Goal: Transaction & Acquisition: Purchase product/service

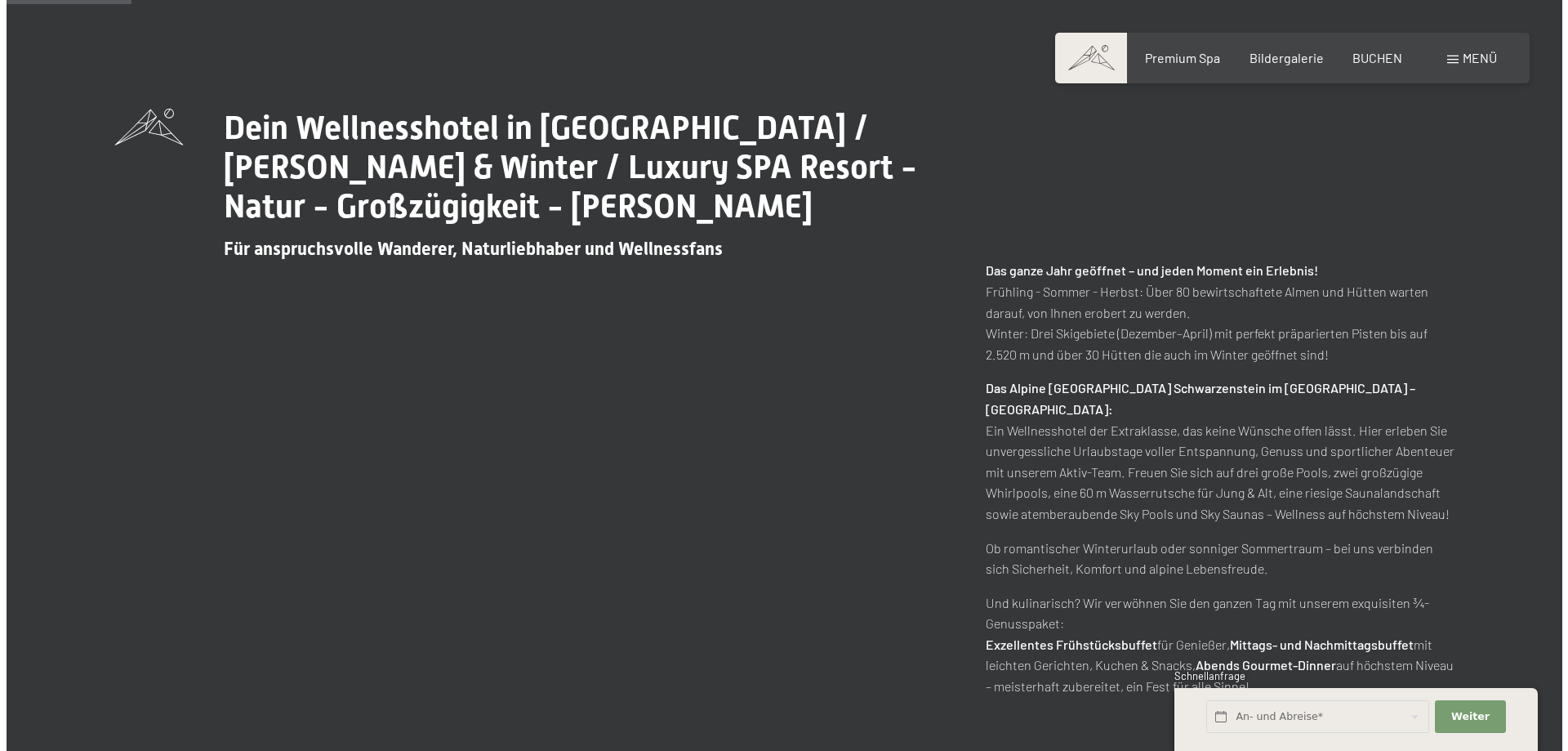
scroll to position [735, 0]
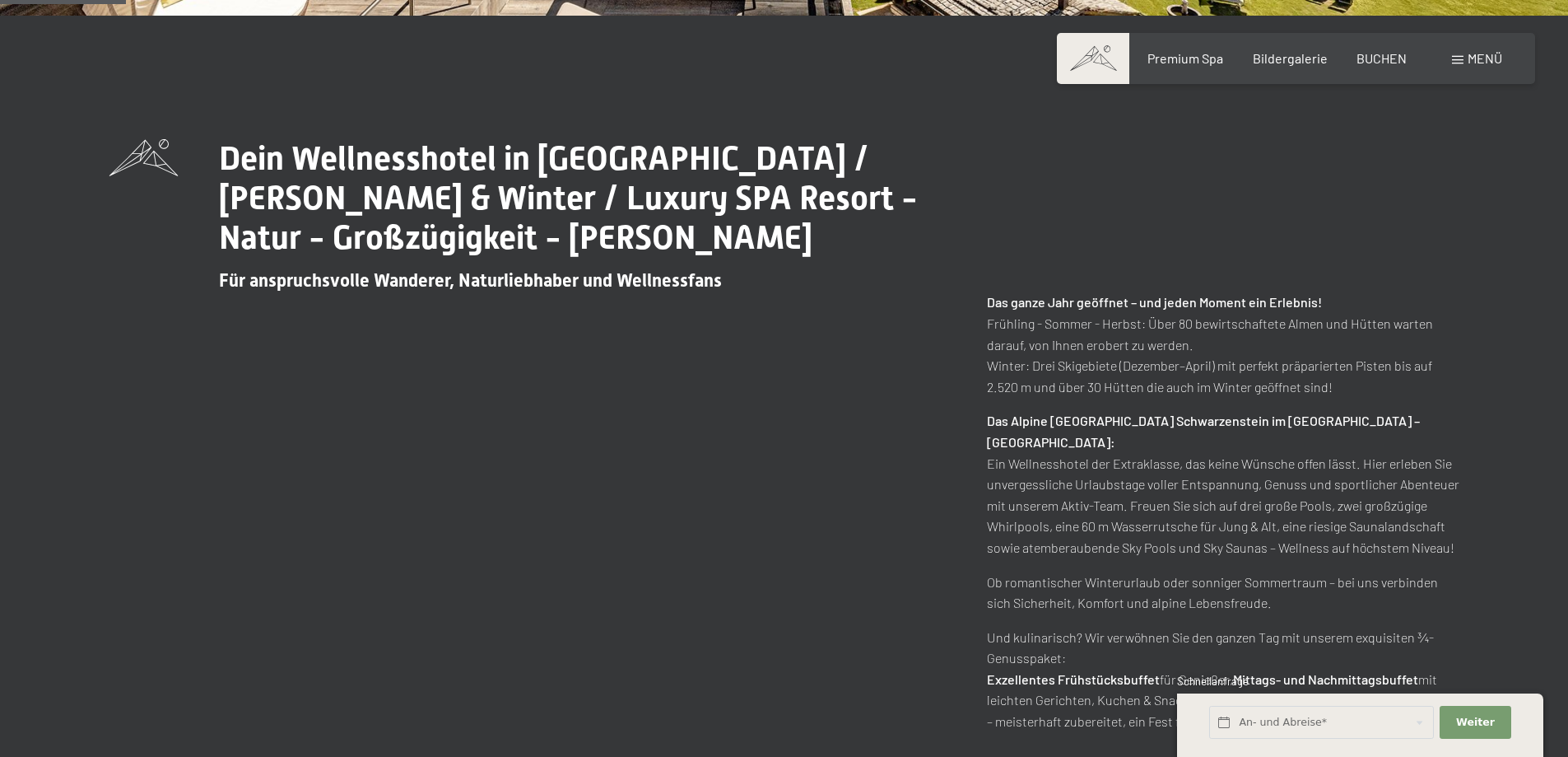
click at [1456, 60] on span at bounding box center [1457, 59] width 11 height 8
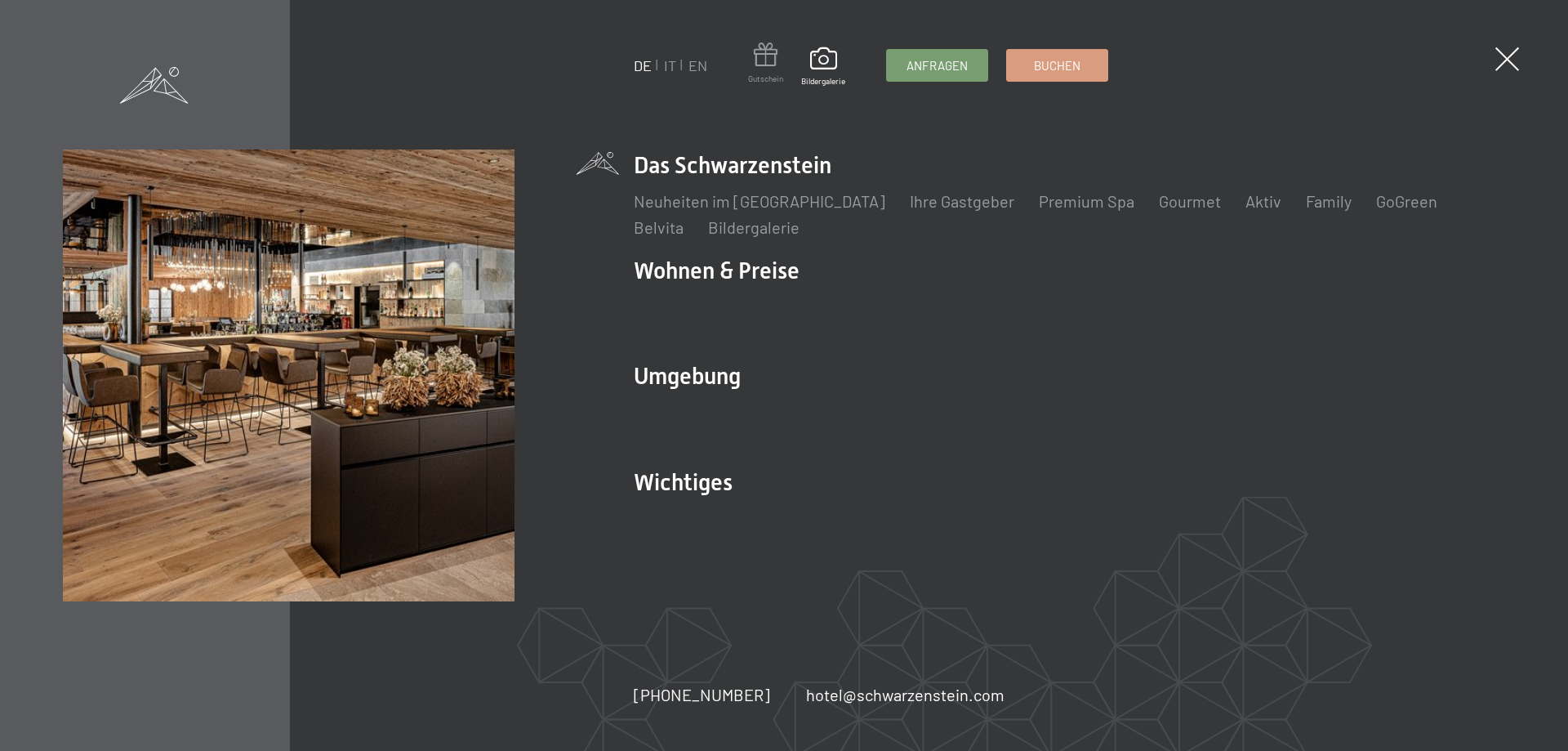
click at [772, 60] on span at bounding box center [765, 57] width 35 height 30
click at [750, 58] on span at bounding box center [765, 57] width 35 height 30
click at [756, 60] on span at bounding box center [765, 57] width 35 height 30
click at [821, 64] on span at bounding box center [822, 59] width 44 height 28
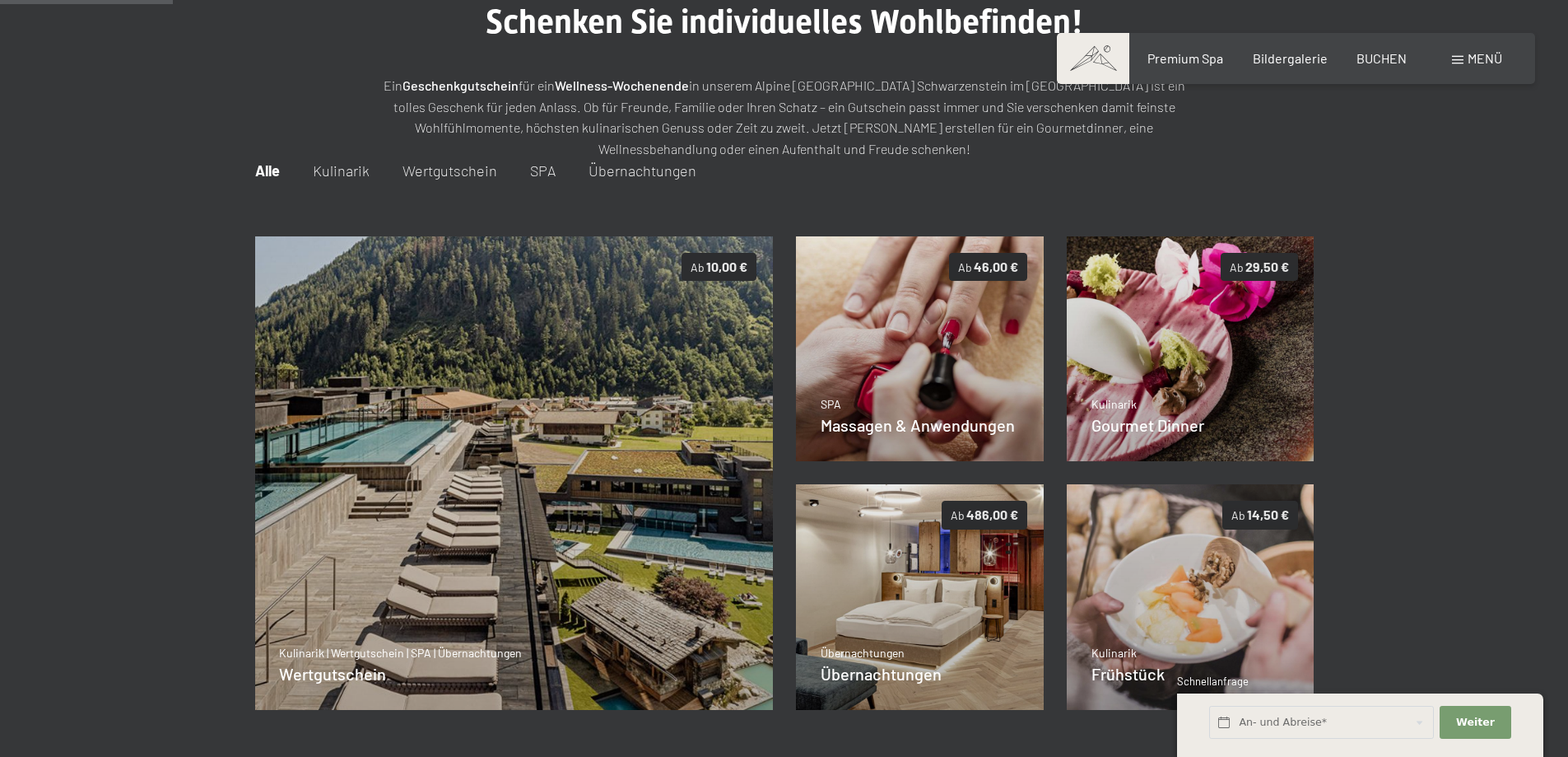
scroll to position [156, 0]
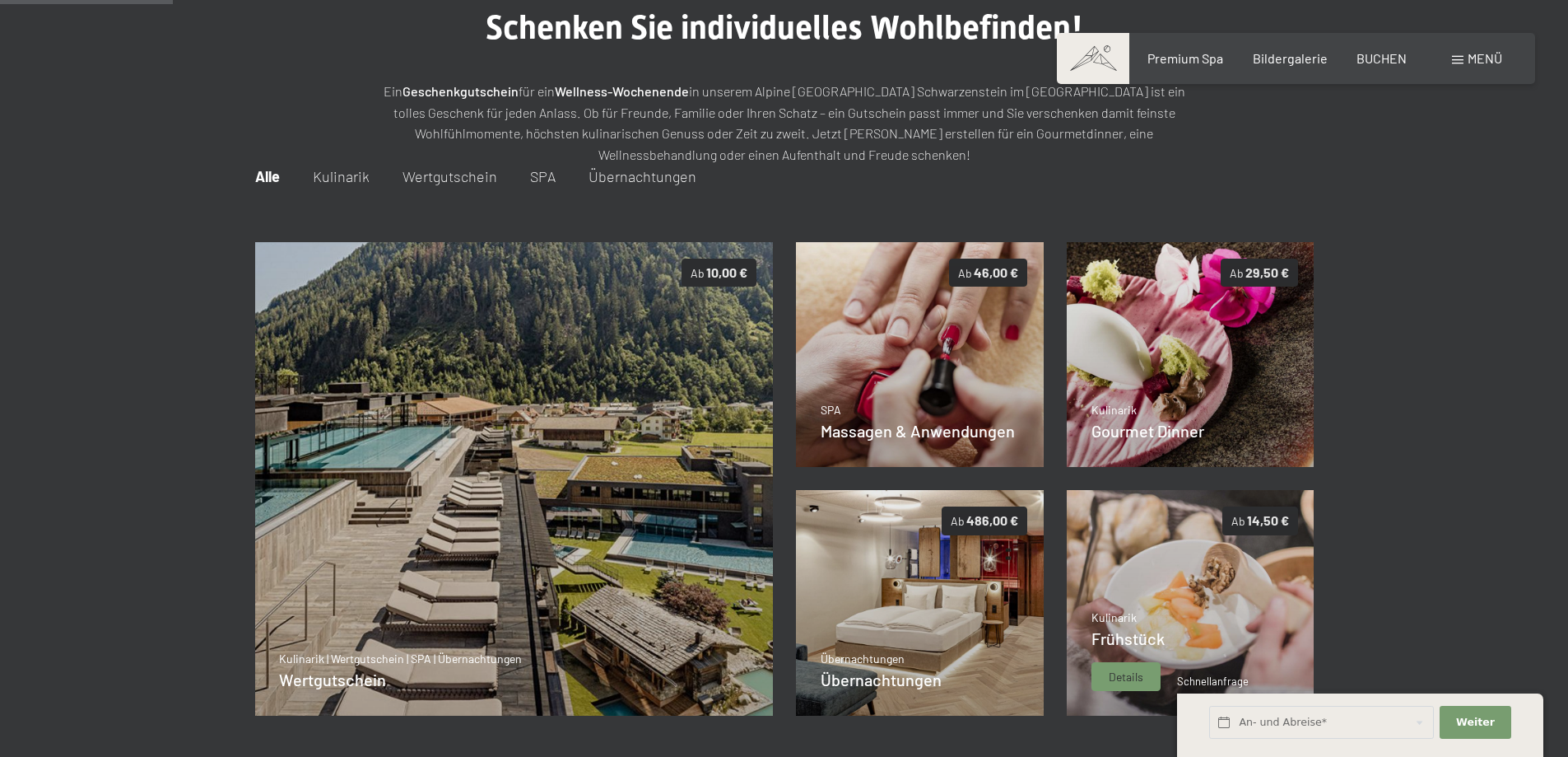
click at [1207, 598] on img at bounding box center [1190, 602] width 247 height 226
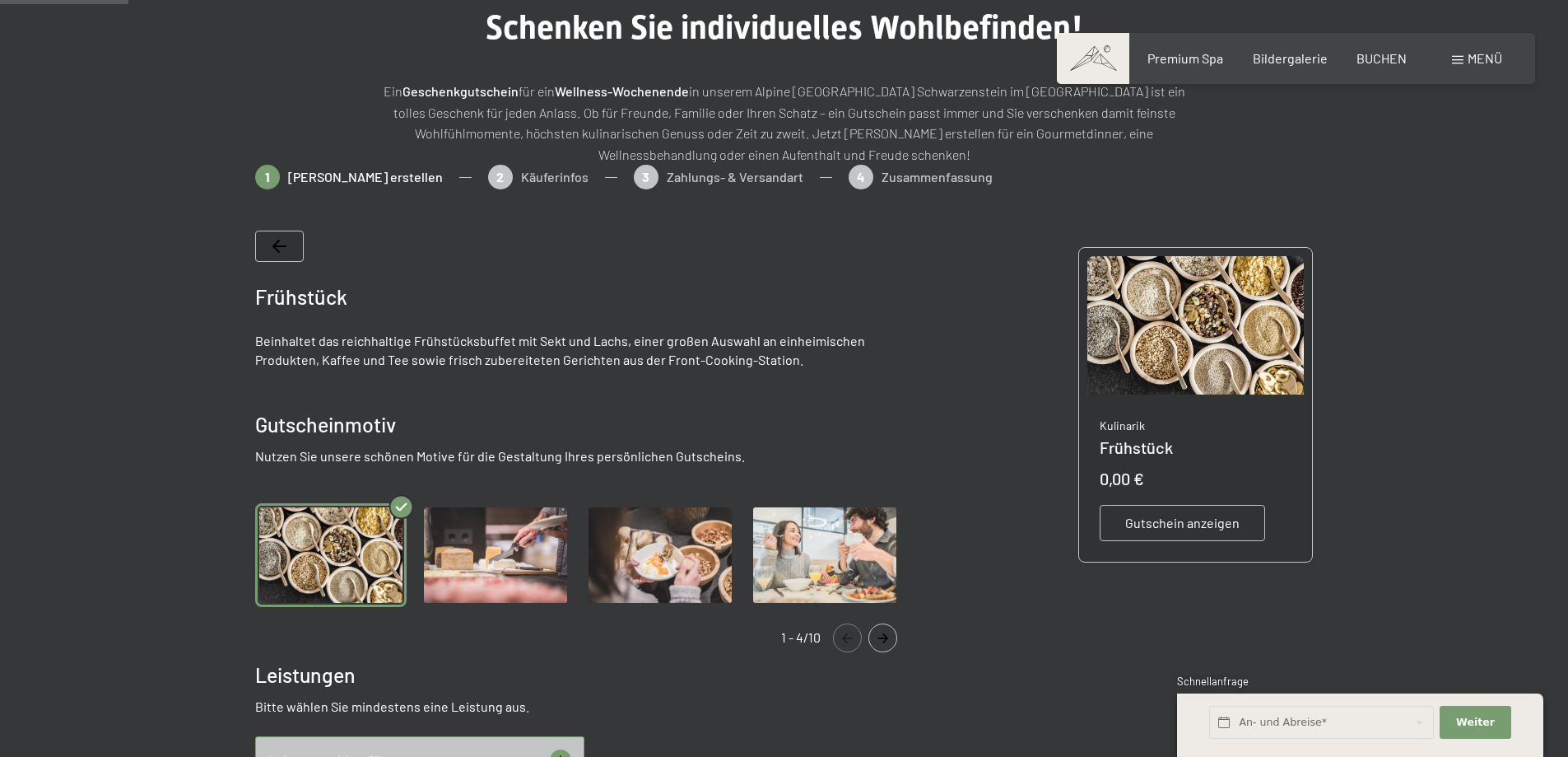
scroll to position [239, 0]
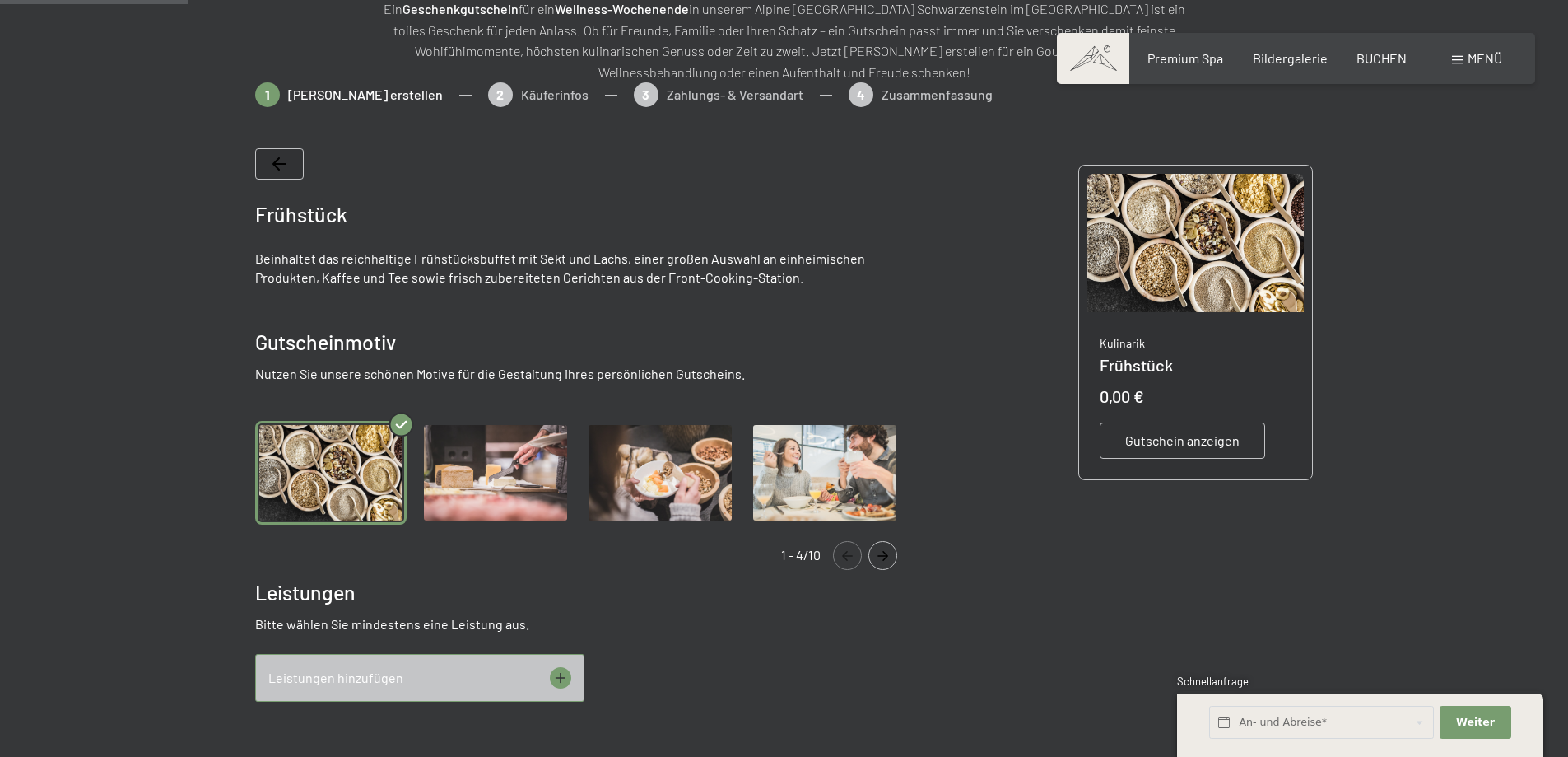
click at [852, 506] on img "Gallery" at bounding box center [824, 473] width 152 height 104
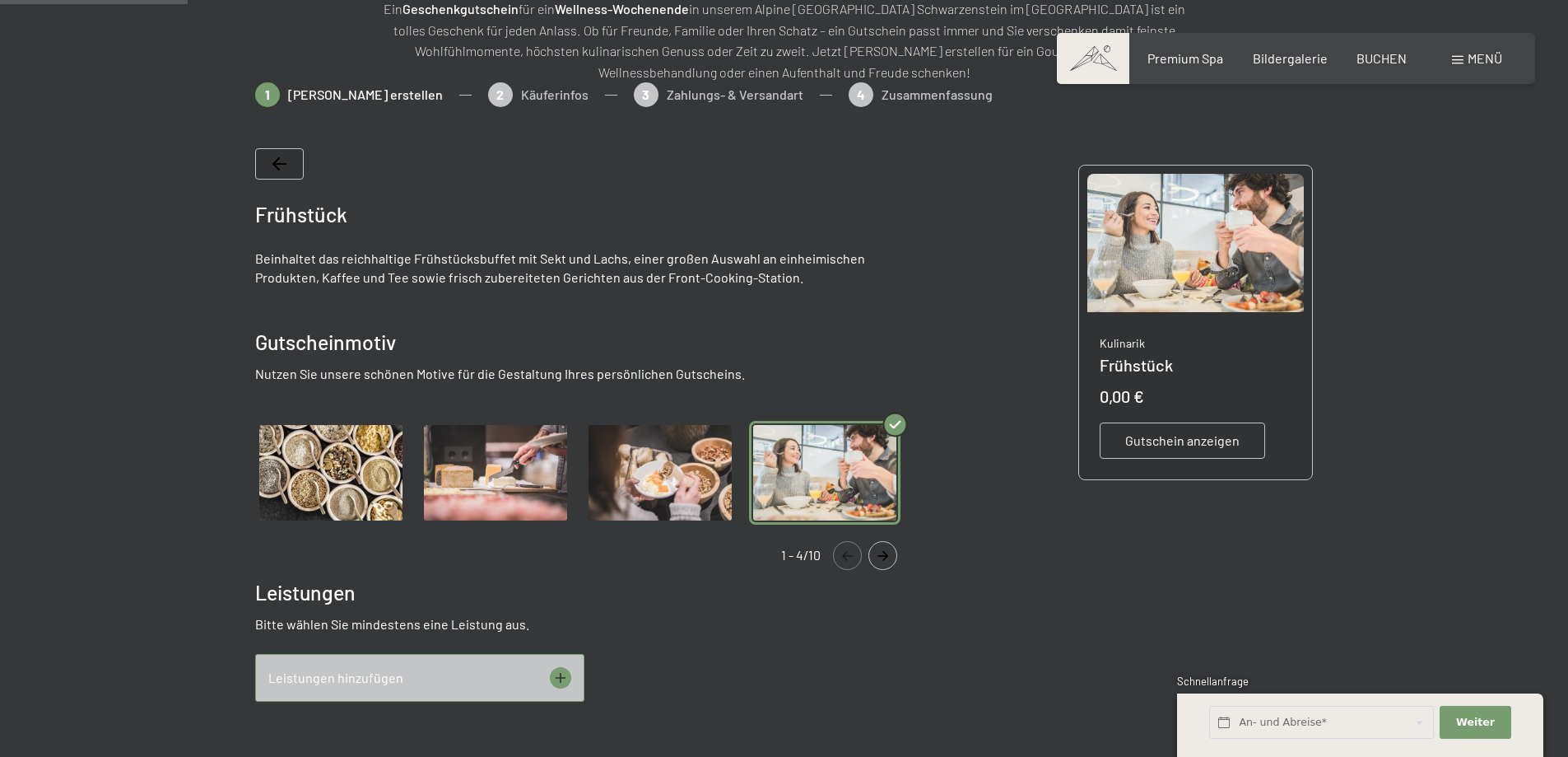
click at [673, 471] on img "Gallery" at bounding box center [659, 473] width 152 height 104
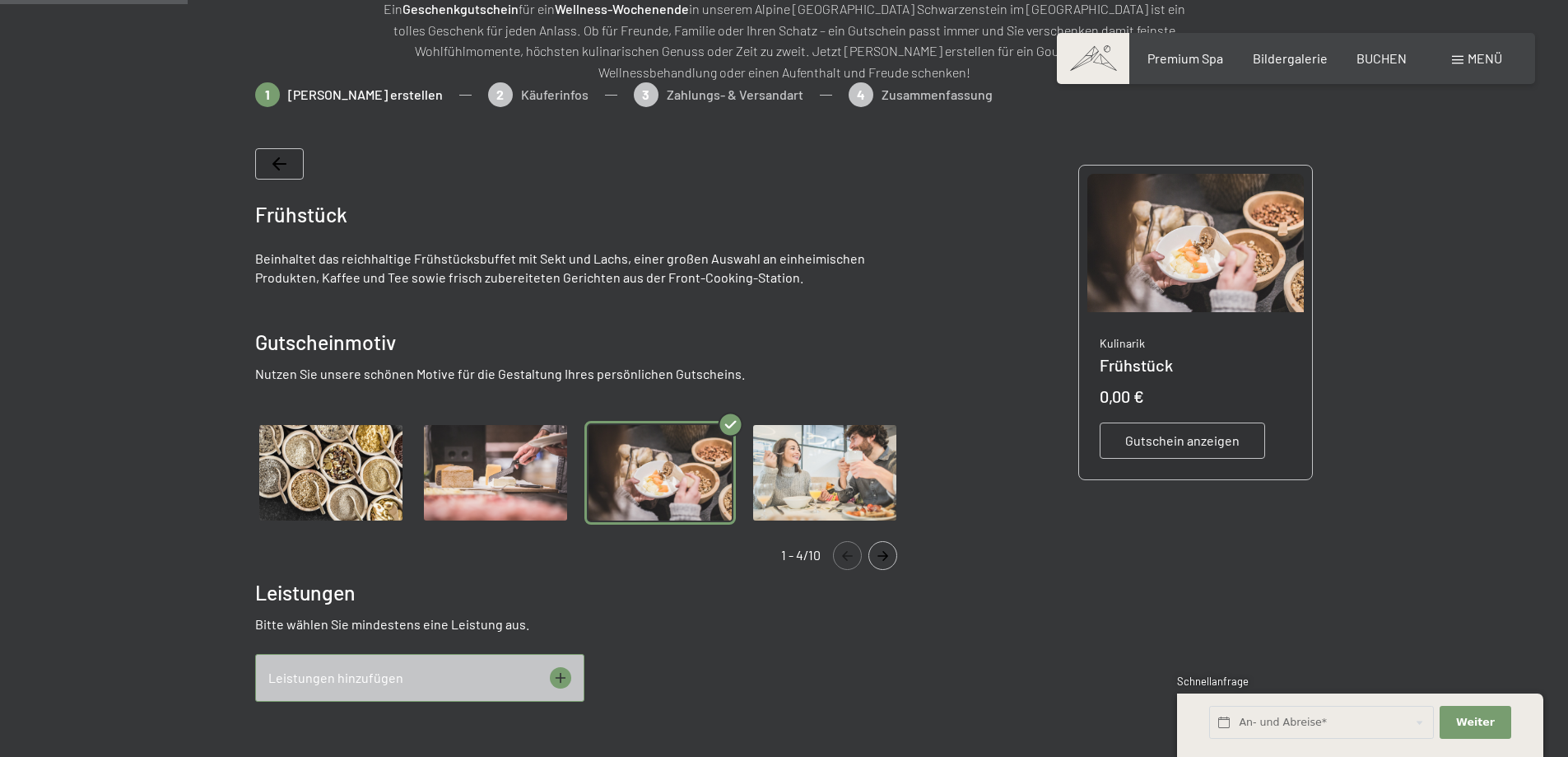
click at [515, 449] on img "Gallery" at bounding box center [495, 473] width 152 height 104
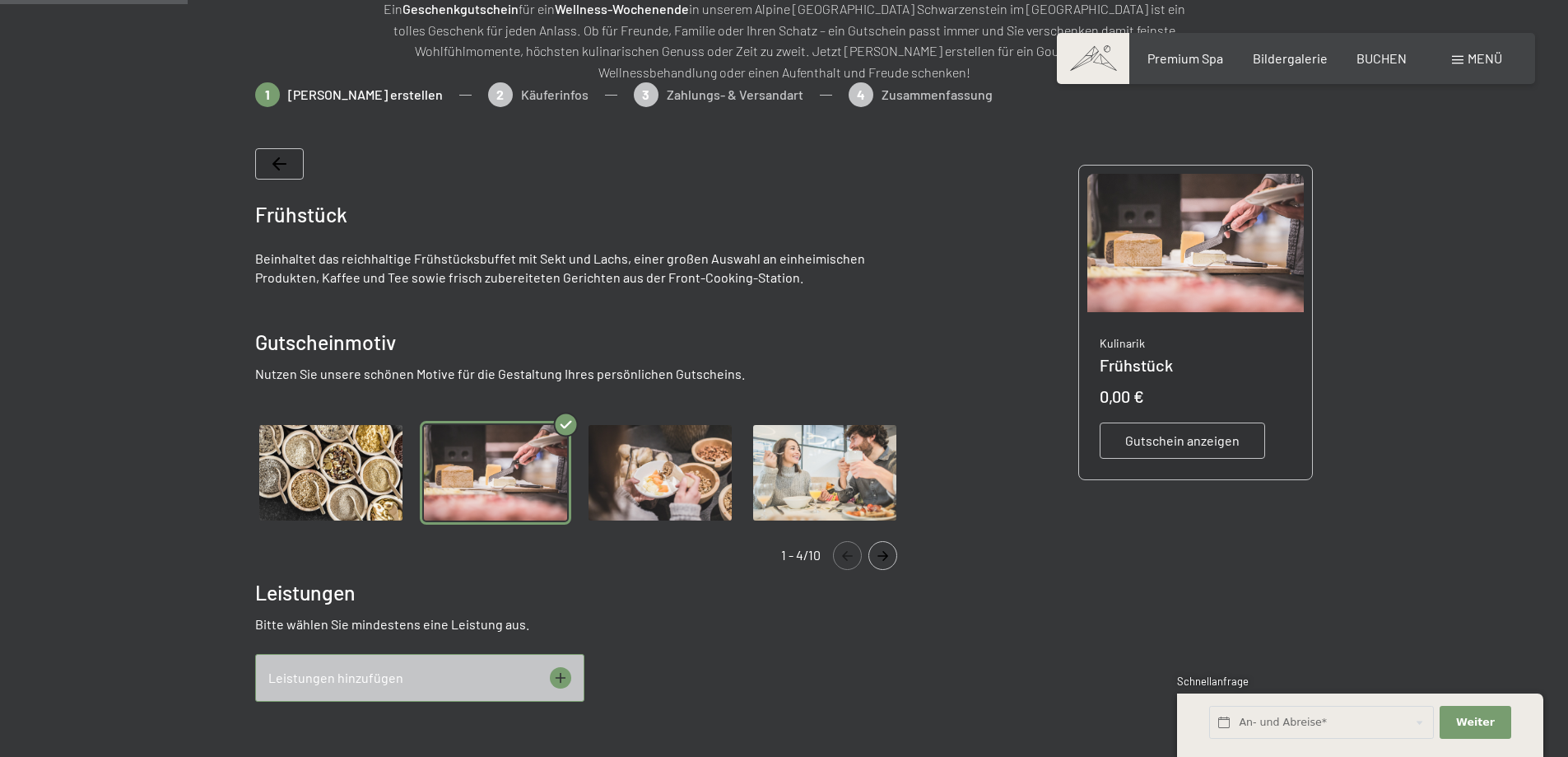
click at [382, 457] on img "Gallery" at bounding box center [331, 473] width 152 height 104
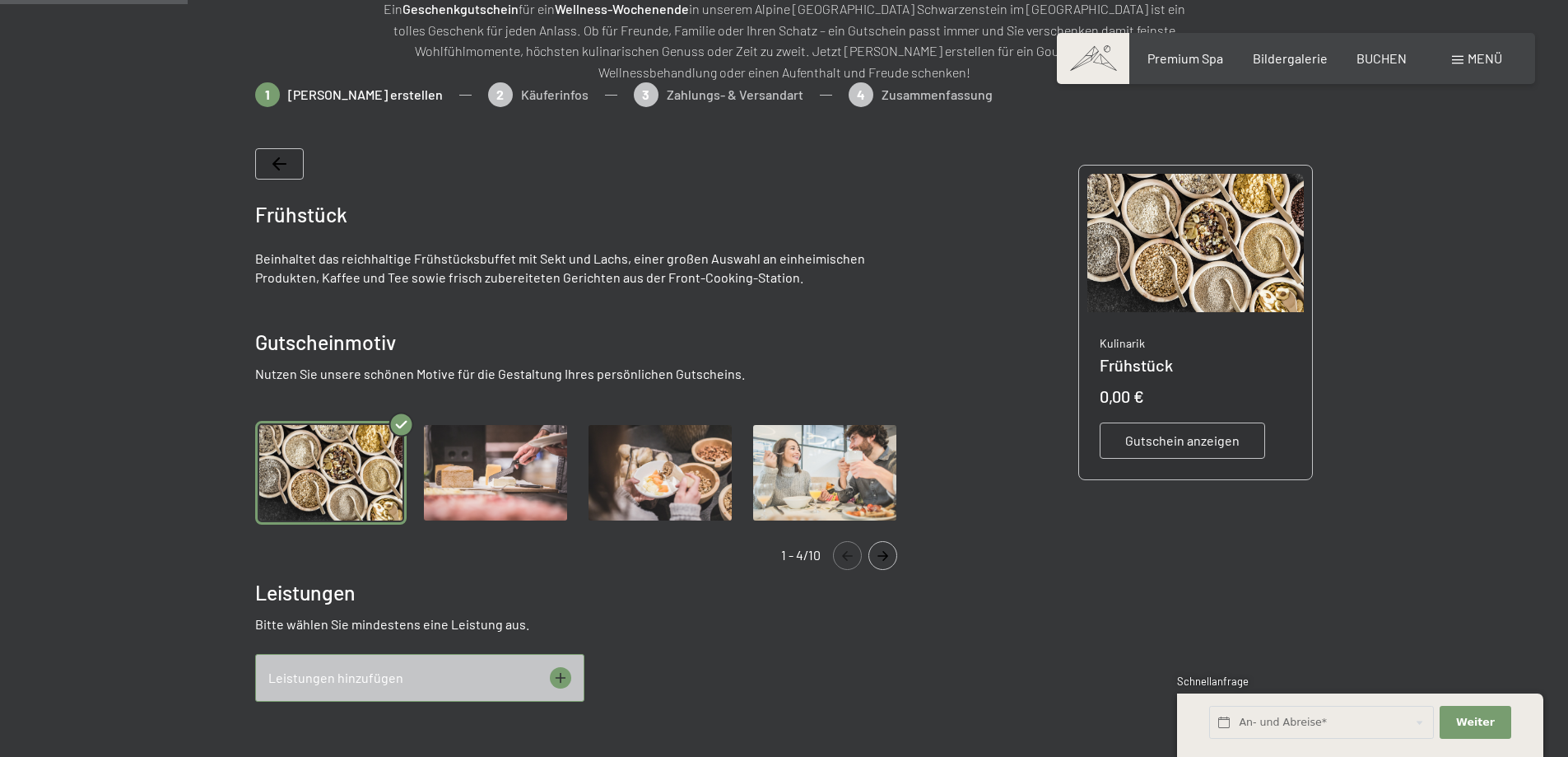
click at [675, 471] on img "Gallery" at bounding box center [659, 473] width 152 height 104
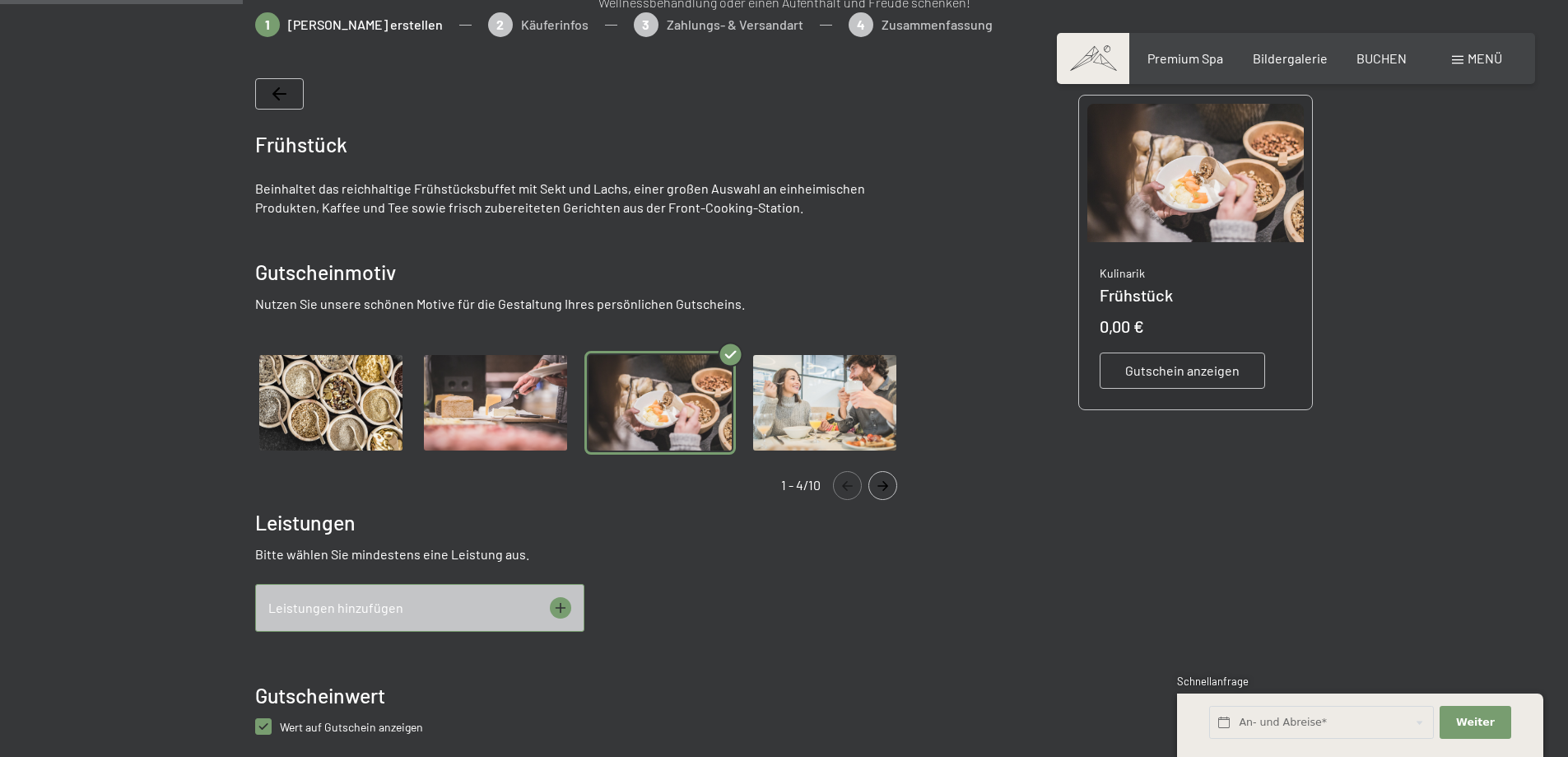
scroll to position [404, 0]
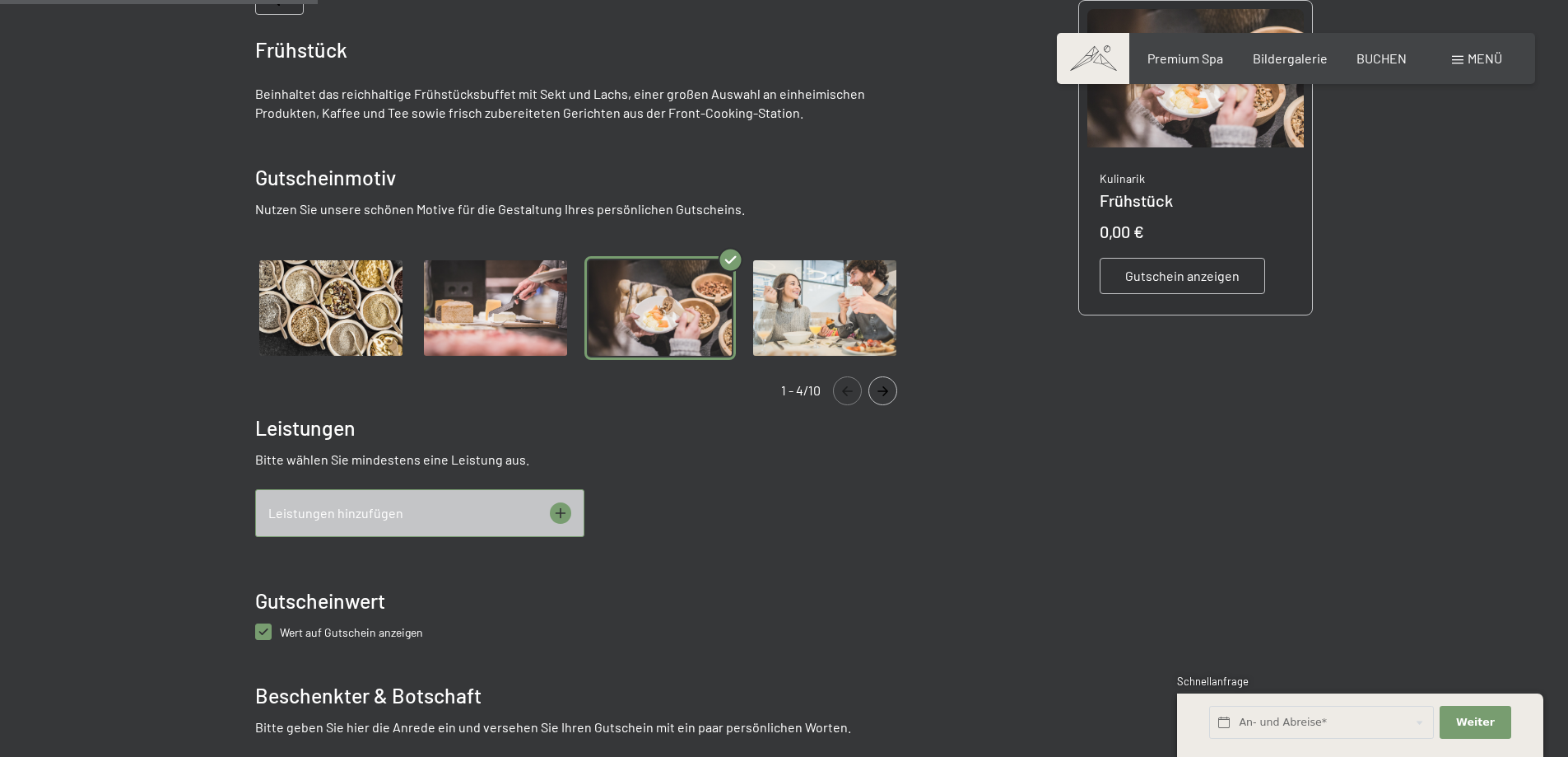
click at [563, 517] on icon at bounding box center [561, 513] width 22 height 22
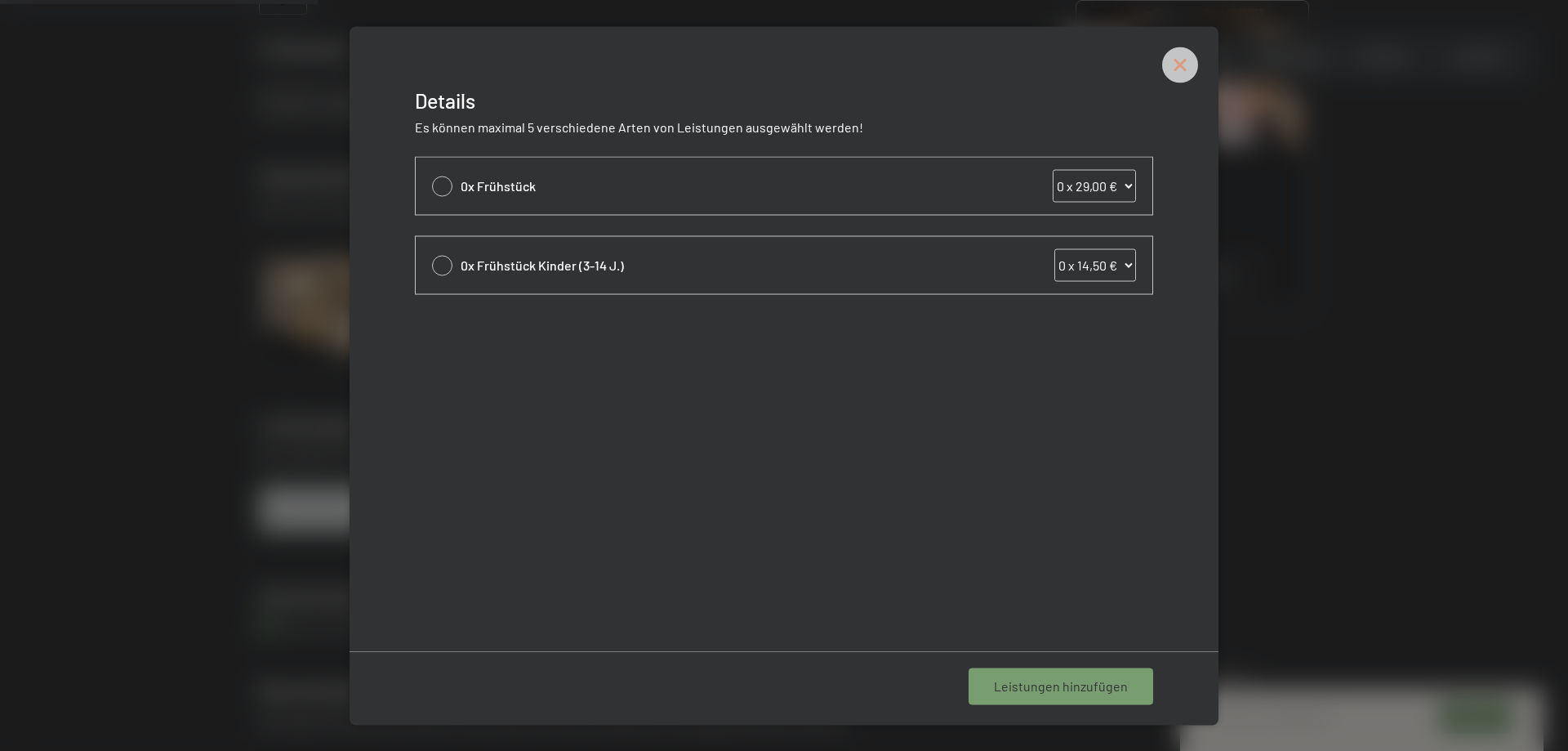
click at [1175, 66] on icon at bounding box center [1181, 65] width 36 height 36
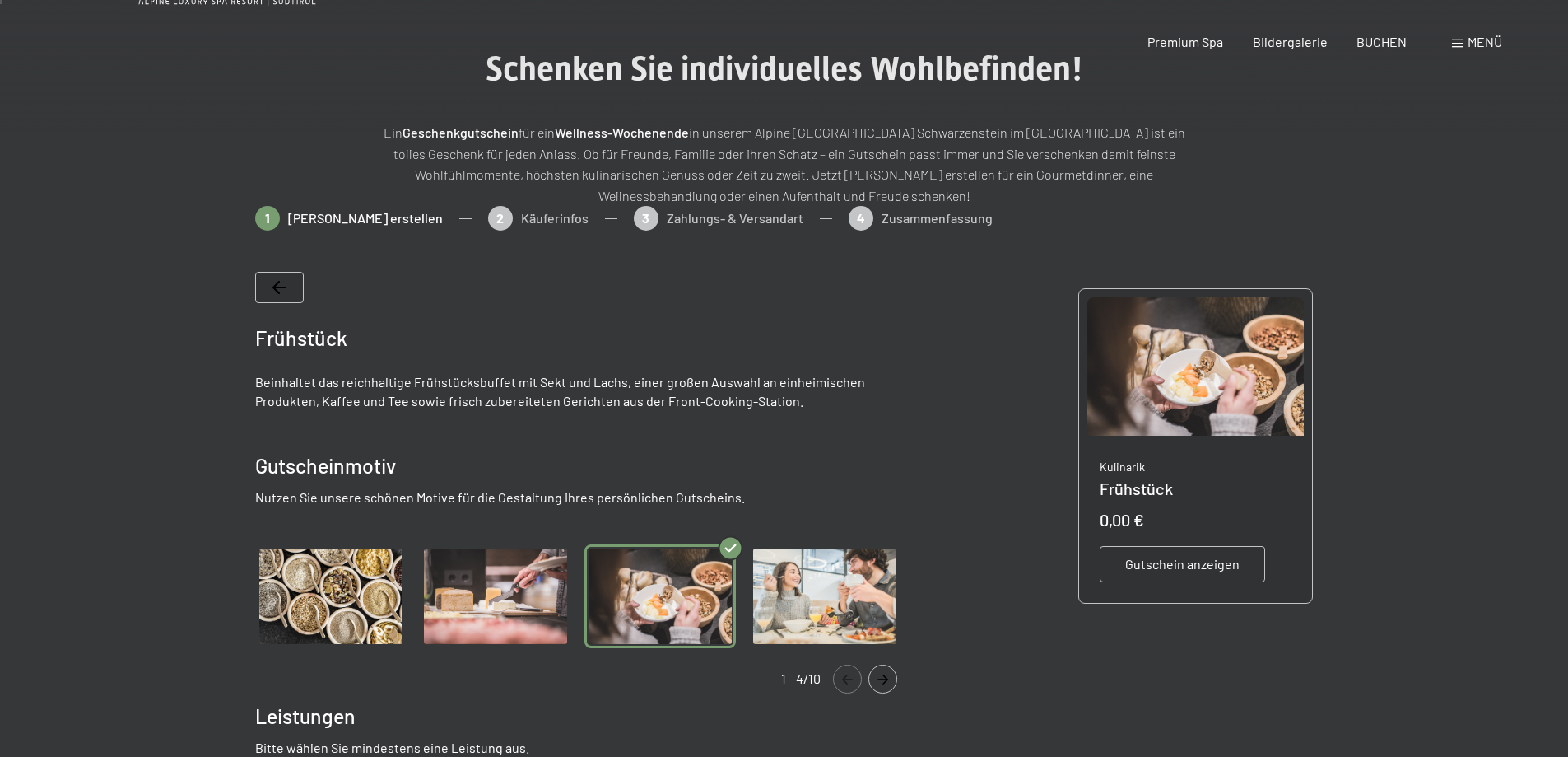
scroll to position [0, 0]
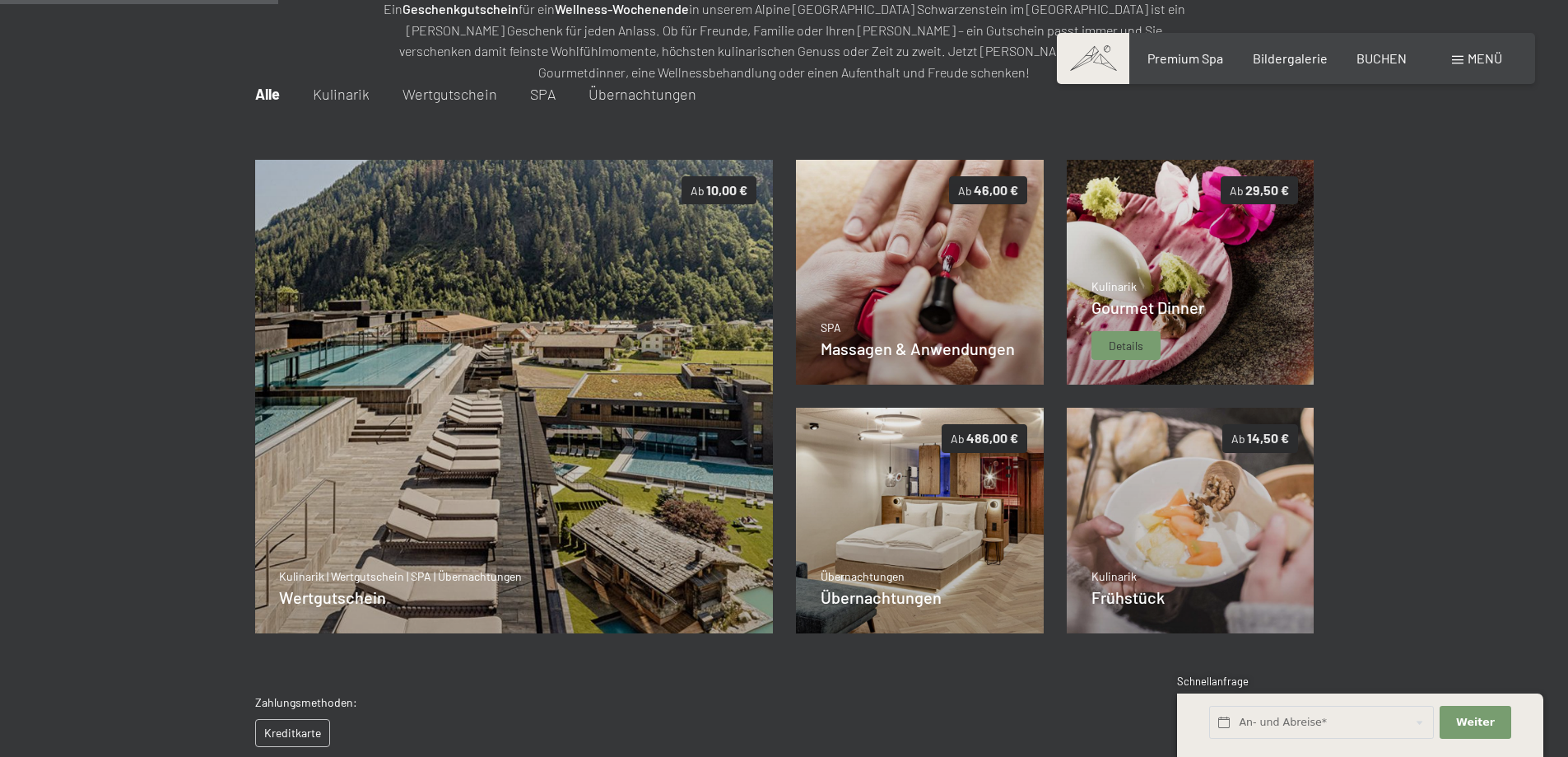
click at [1150, 313] on span "Gourmet Dinner" at bounding box center [1148, 306] width 113 height 20
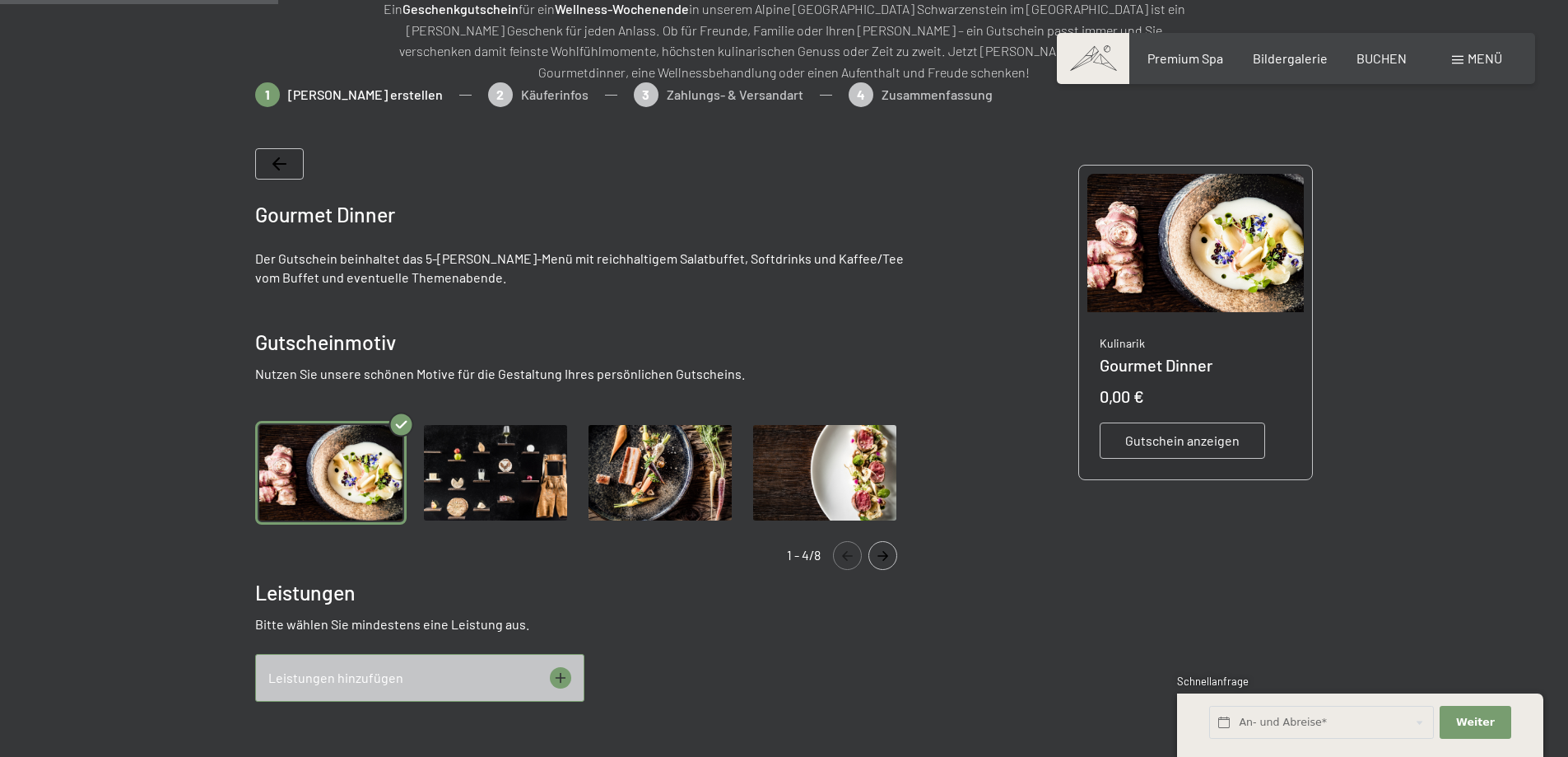
click at [470, 463] on img "Gallery" at bounding box center [495, 473] width 152 height 104
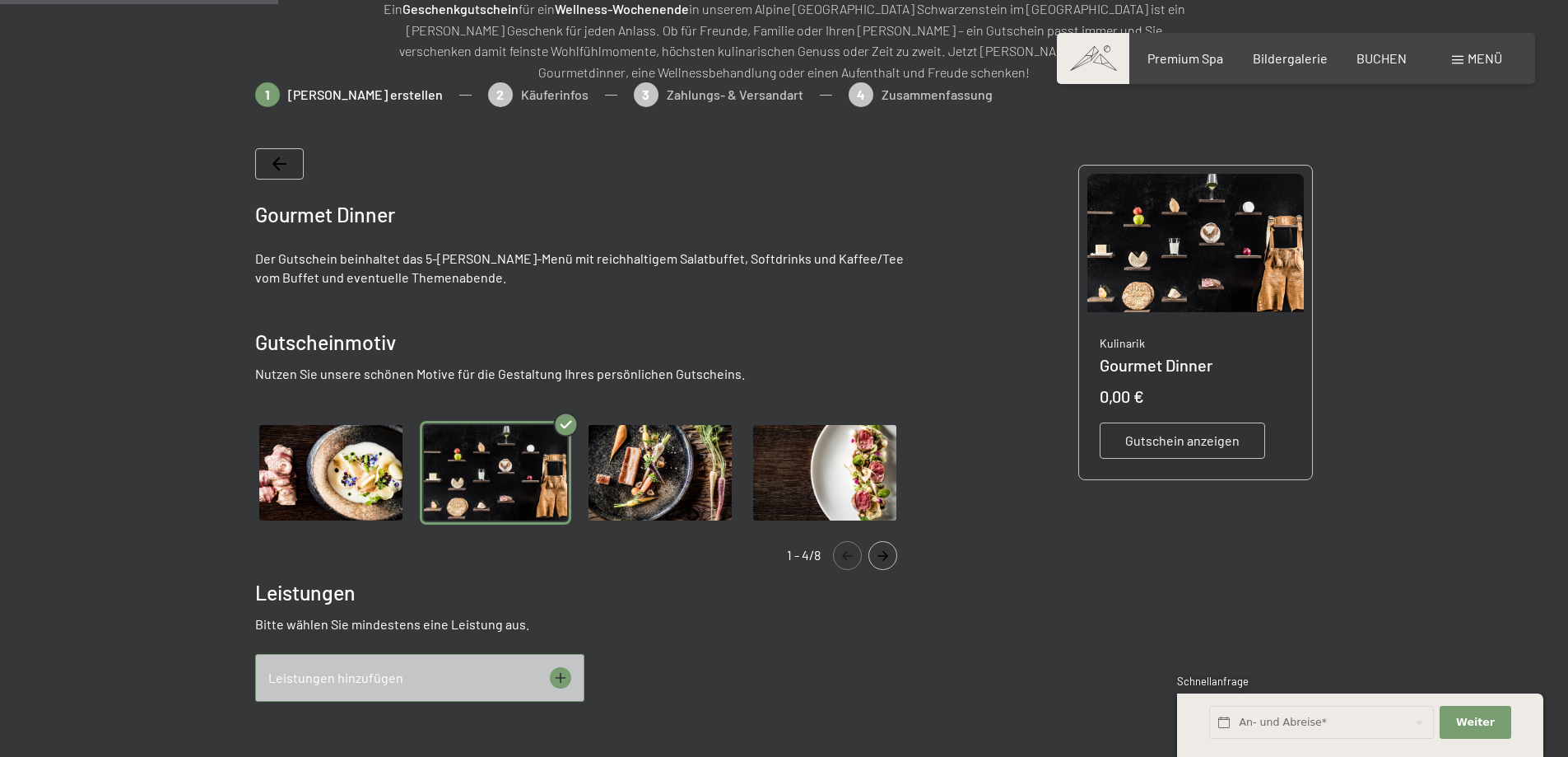
click at [628, 463] on img "Gallery" at bounding box center [659, 473] width 152 height 104
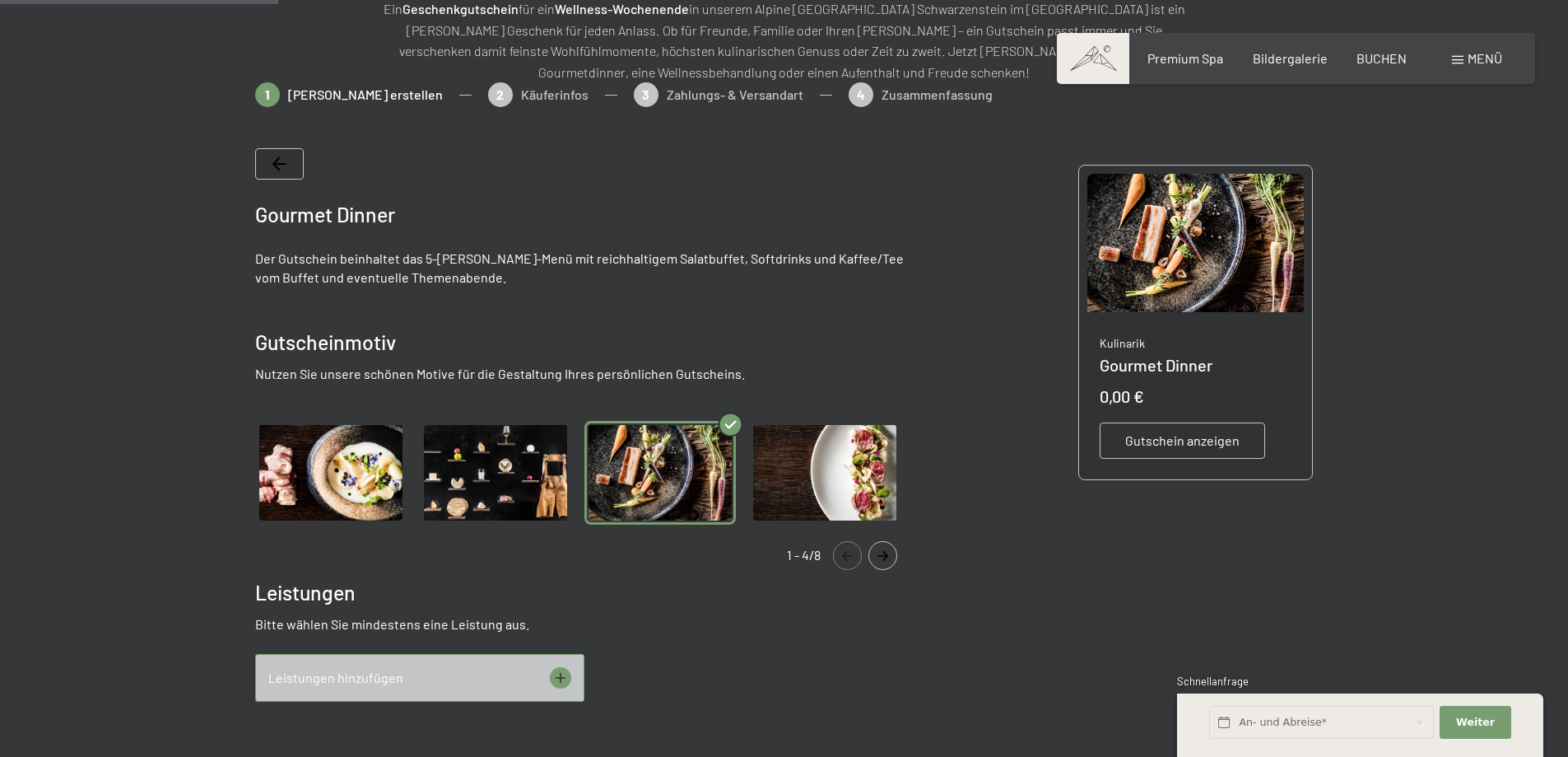
click at [735, 472] on img "Gallery" at bounding box center [659, 473] width 152 height 104
click at [475, 674] on div "Leistungen hinzufügen" at bounding box center [419, 677] width 329 height 48
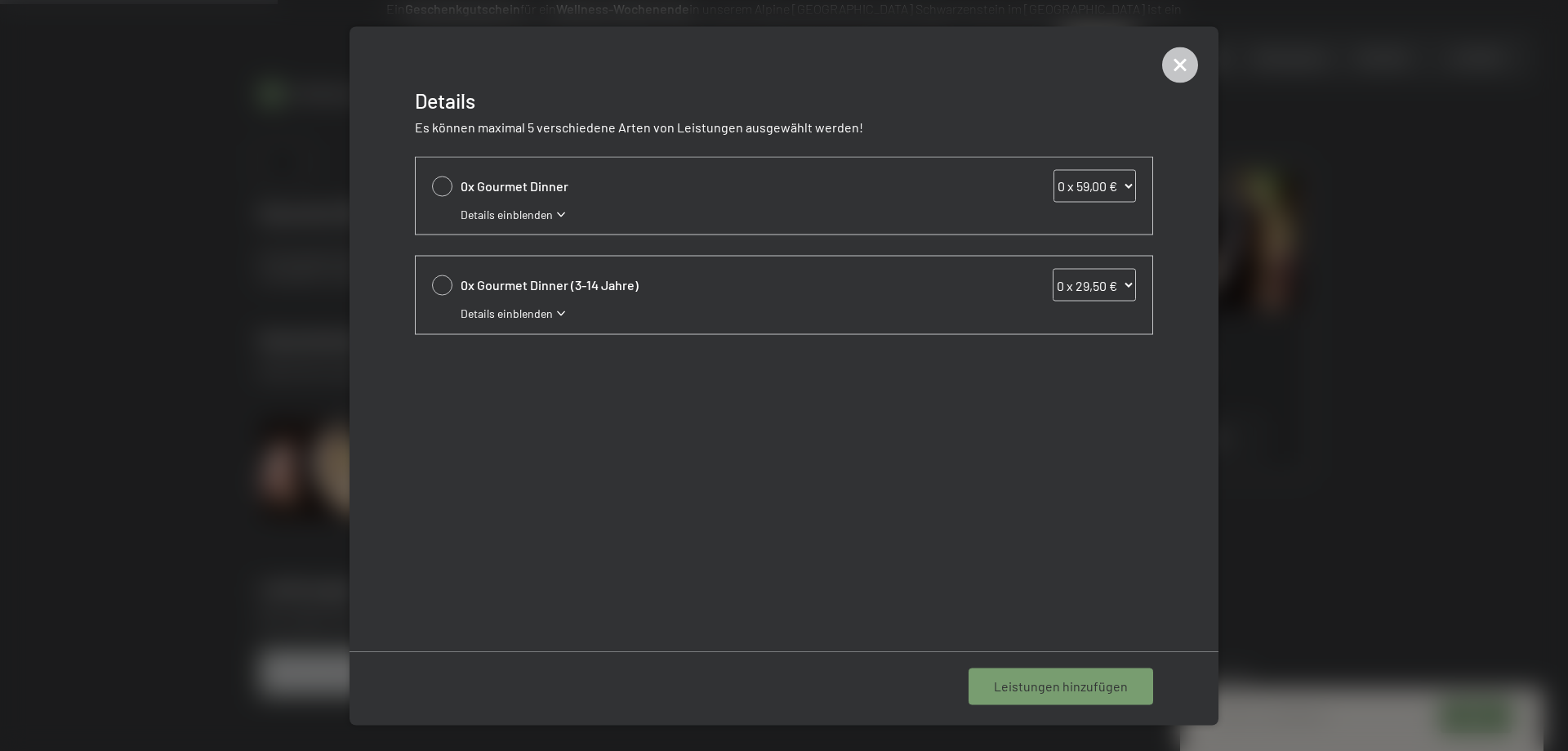
click at [1234, 435] on div at bounding box center [784, 376] width 1568 height 751
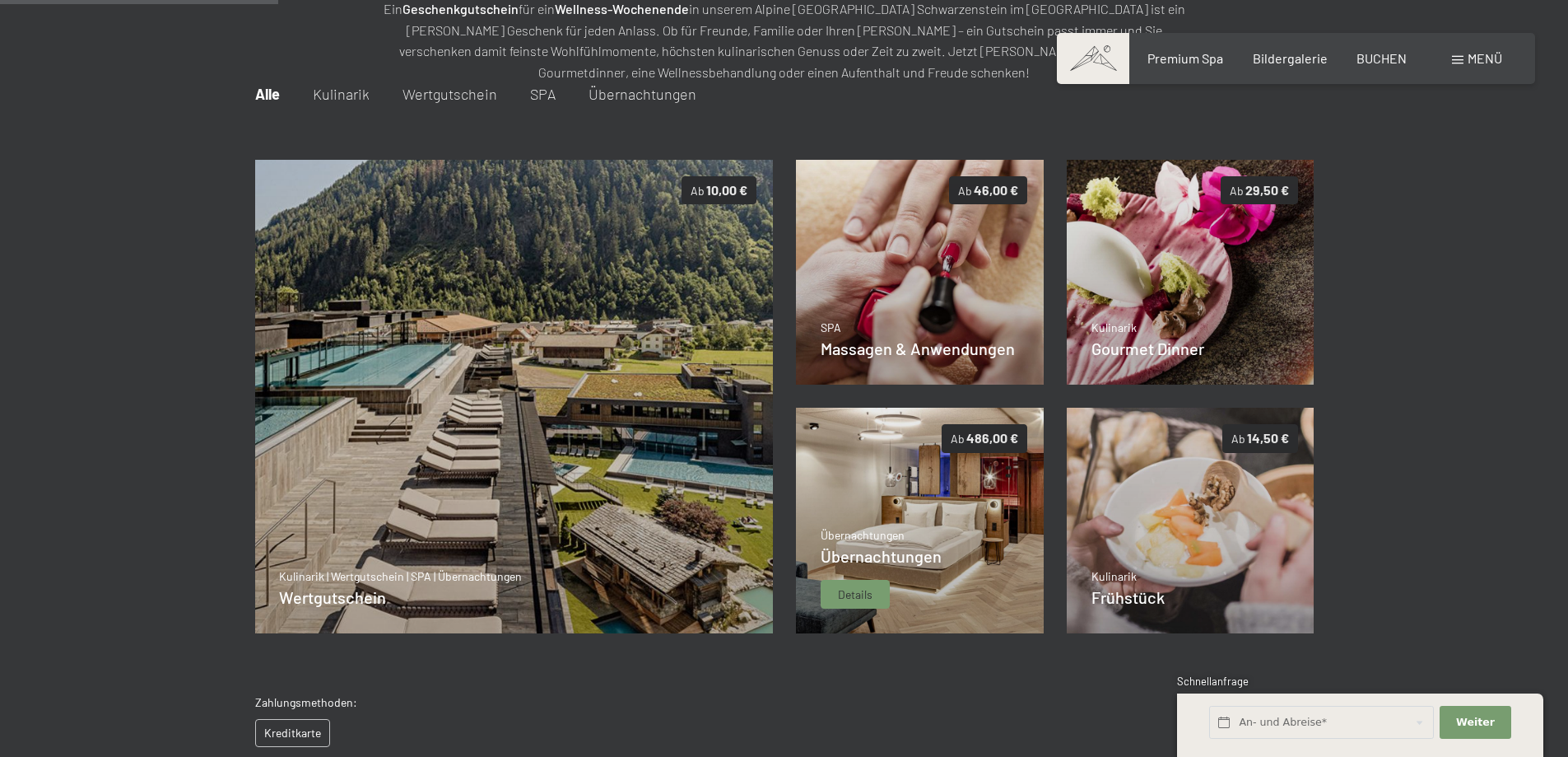
click at [856, 497] on img at bounding box center [919, 520] width 247 height 226
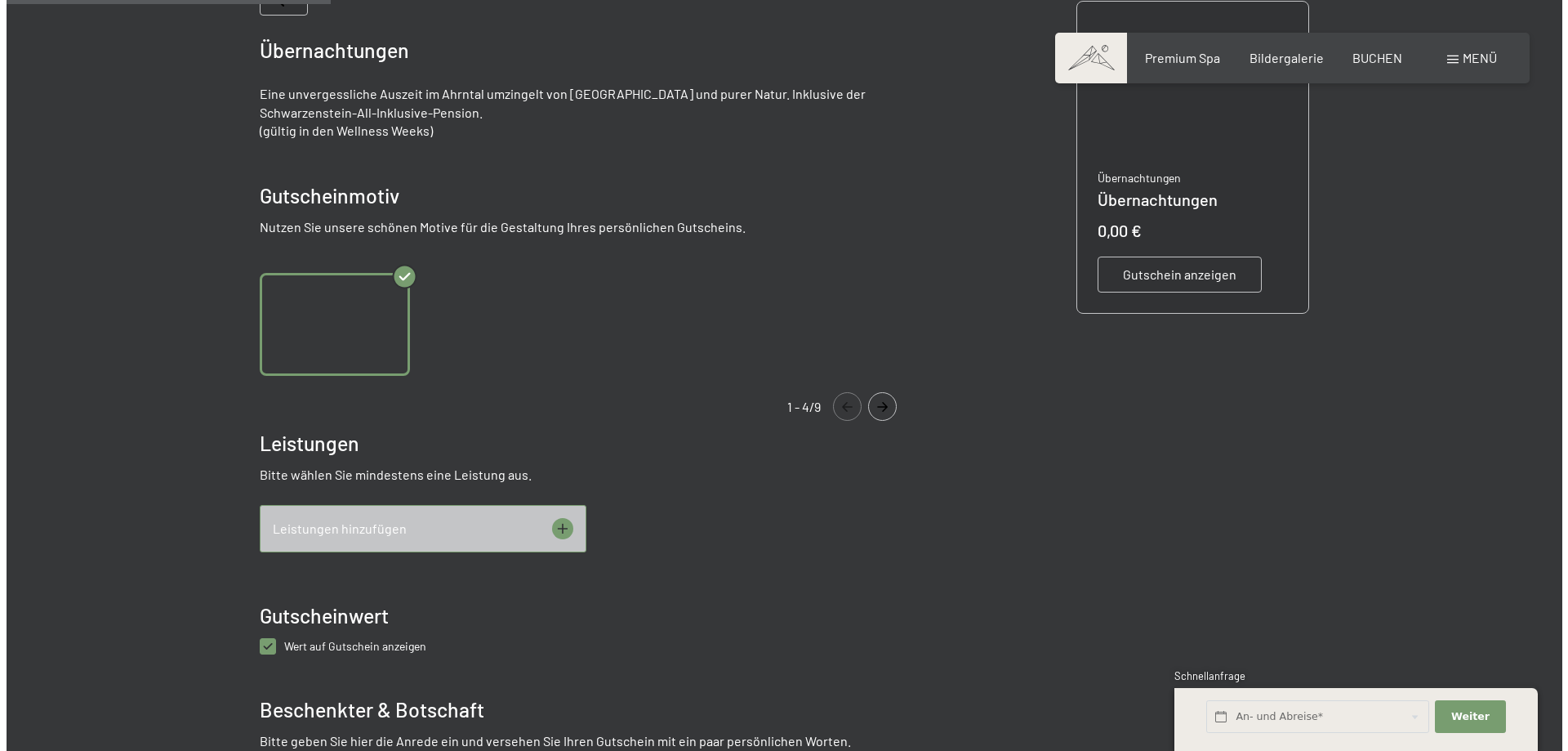
scroll to position [400, 0]
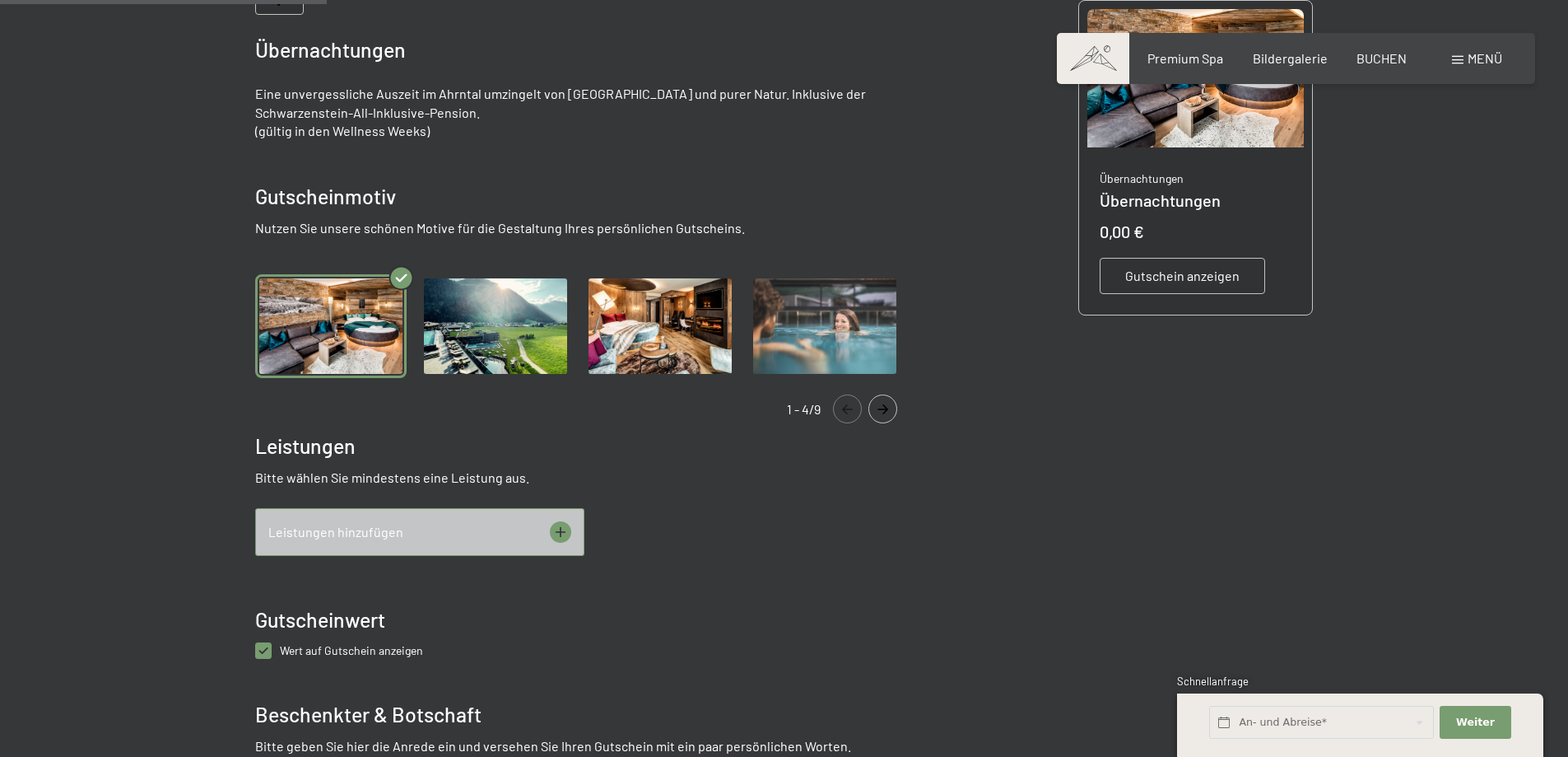
click at [561, 531] on icon at bounding box center [560, 531] width 10 height 10
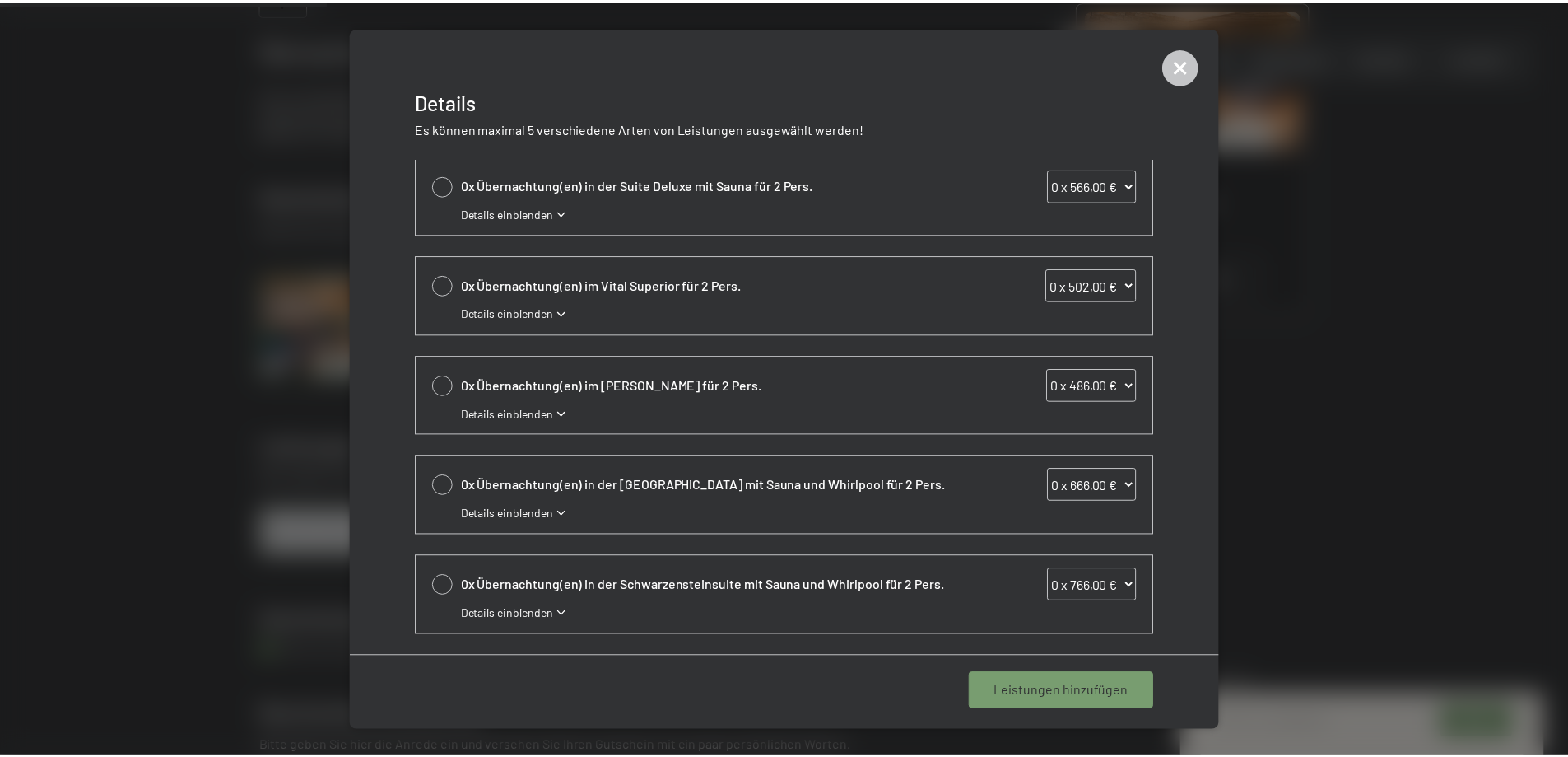
scroll to position [0, 0]
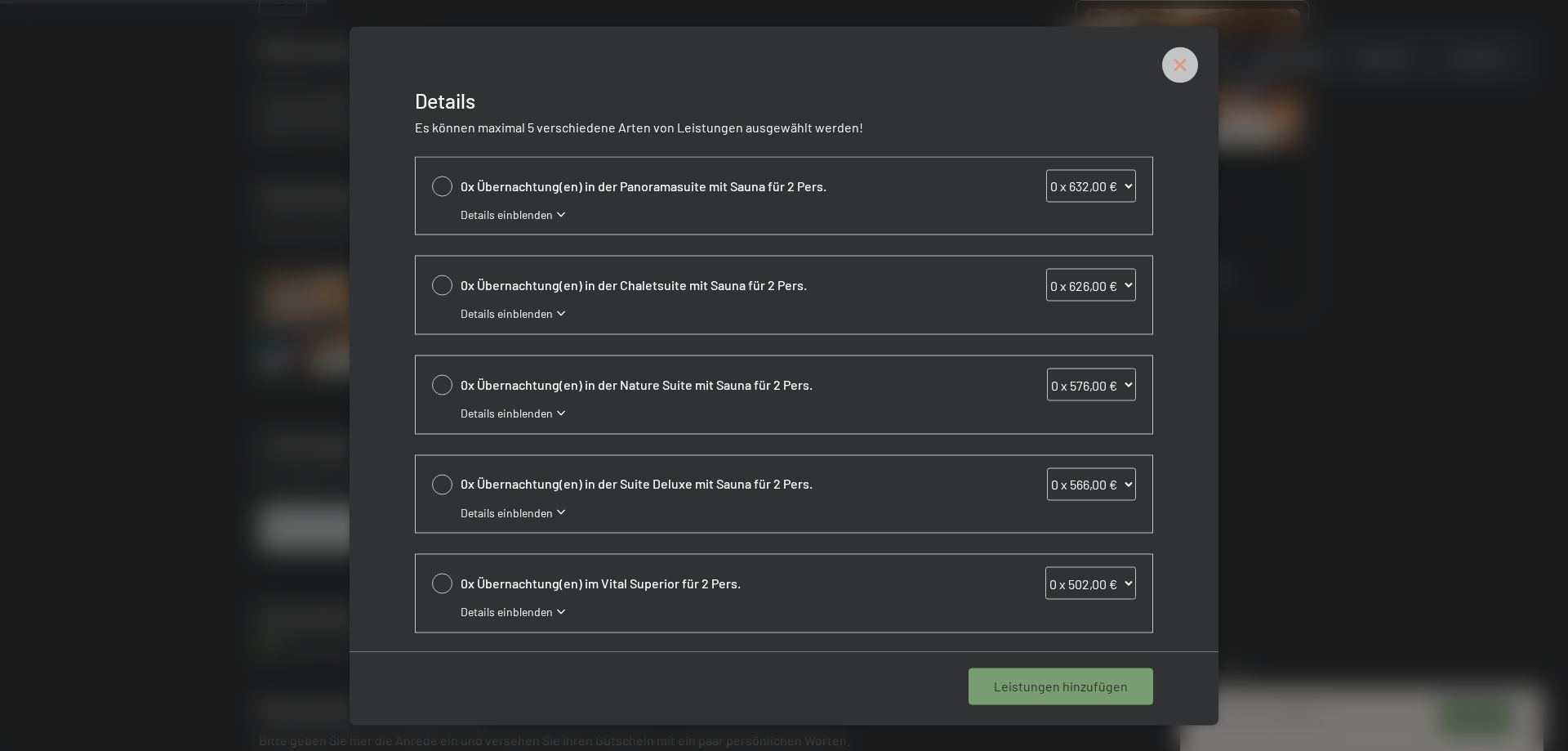
click at [1167, 62] on icon at bounding box center [1181, 65] width 36 height 36
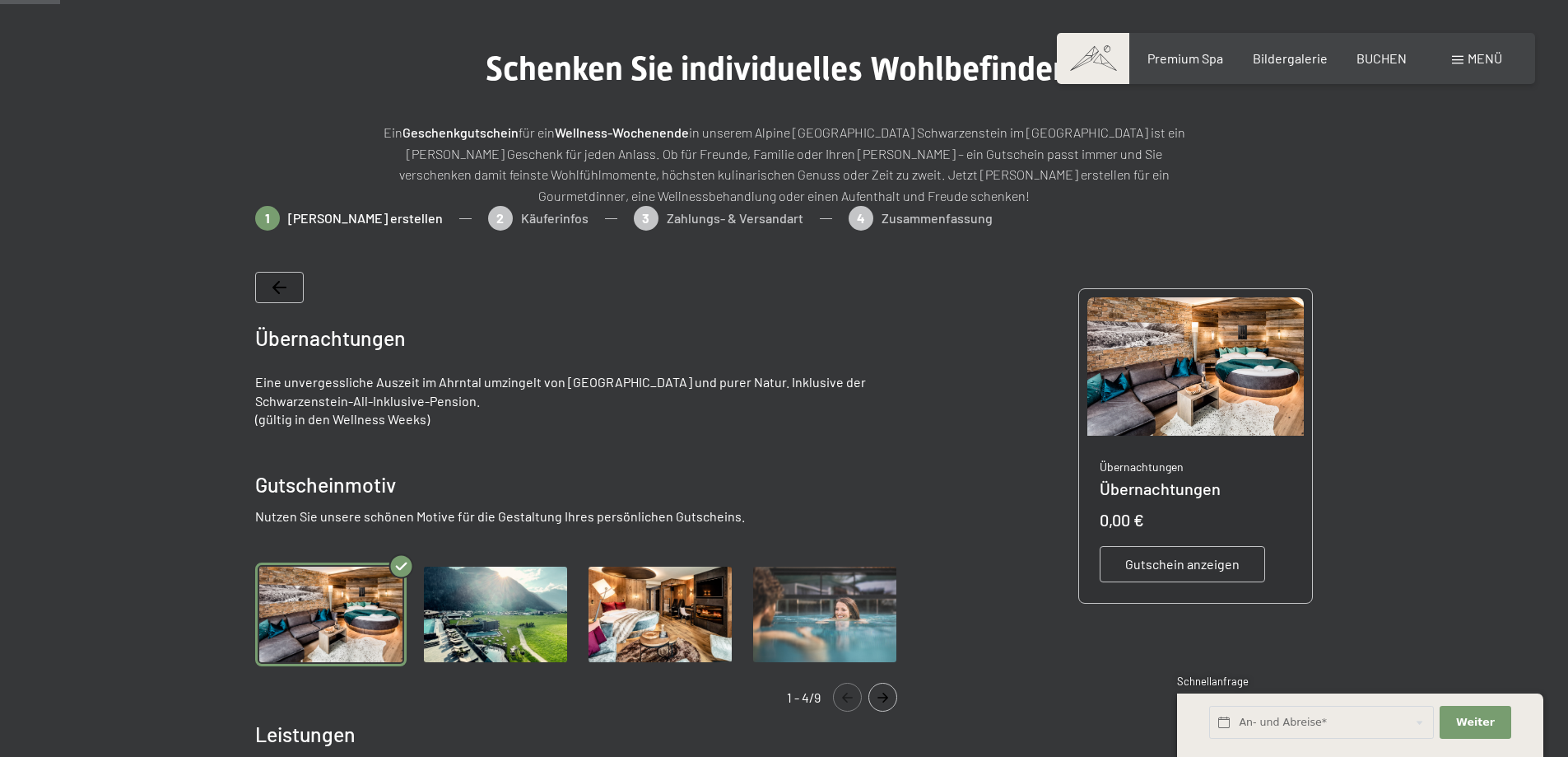
scroll to position [74, 0]
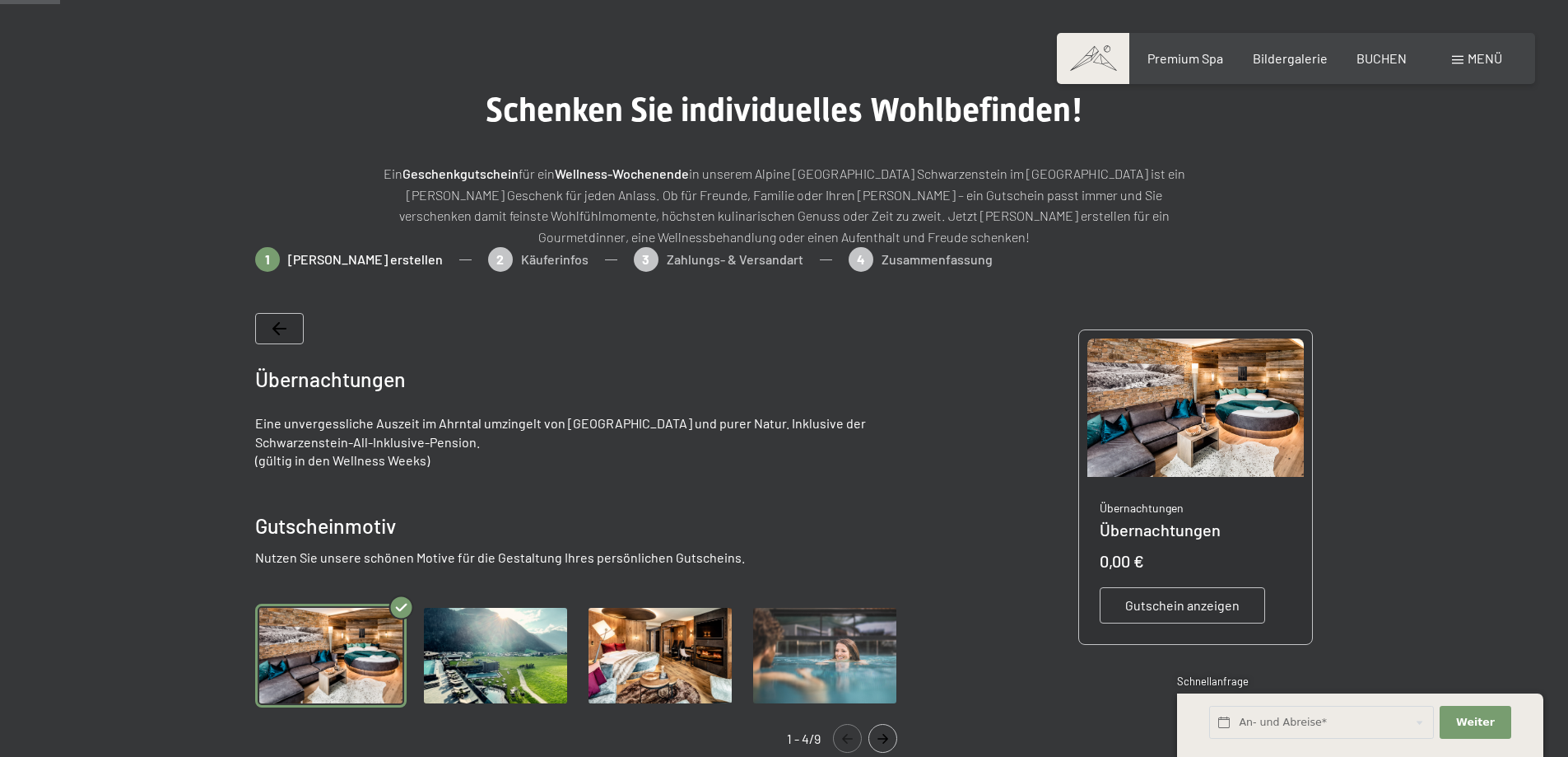
click at [308, 251] on div "1 Gutschein erstellen 2 Käuferinfos 3 Zahlungs- & Versandart 4 Zusammenfassung" at bounding box center [784, 267] width 1059 height 41
click at [293, 325] on div at bounding box center [279, 328] width 49 height 31
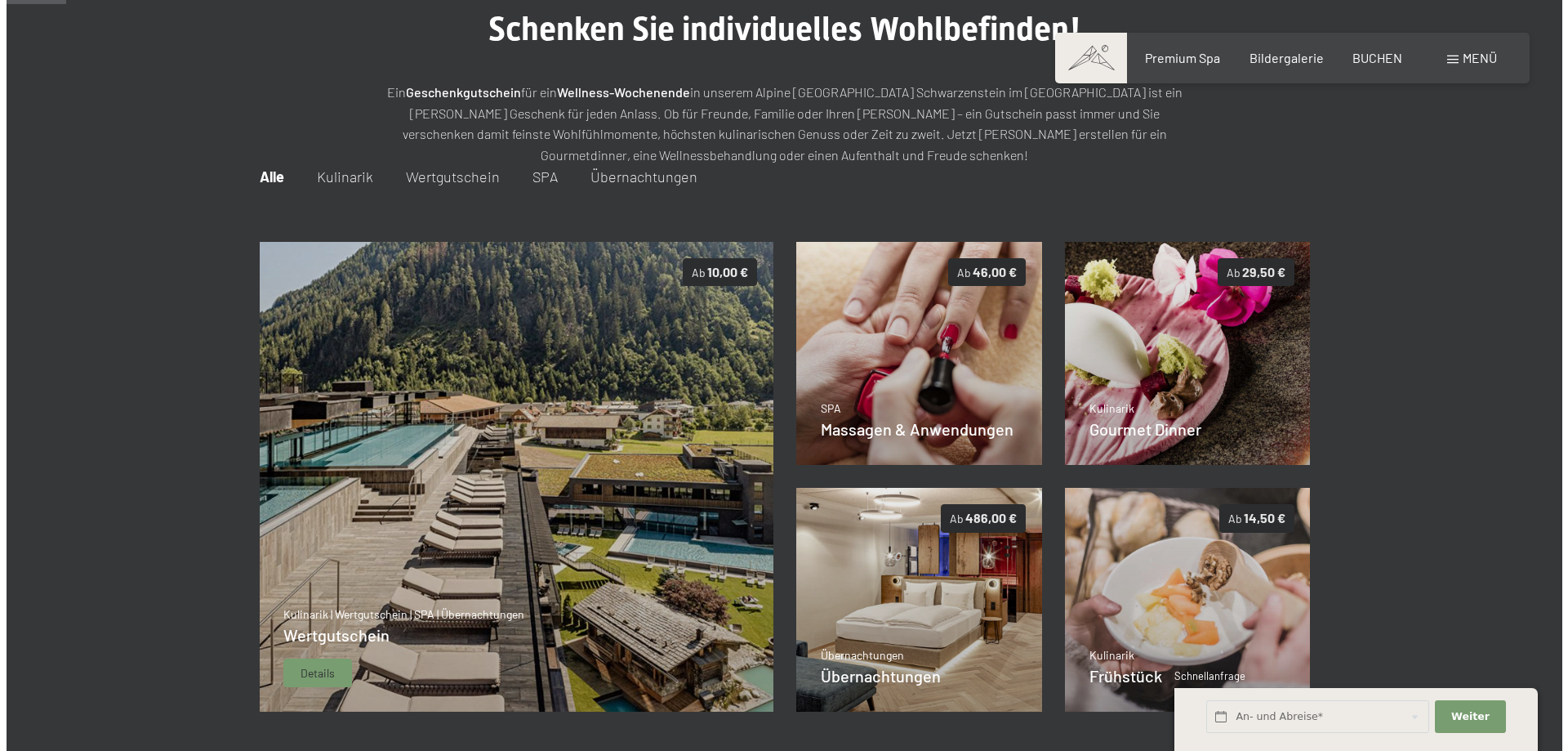
scroll to position [237, 0]
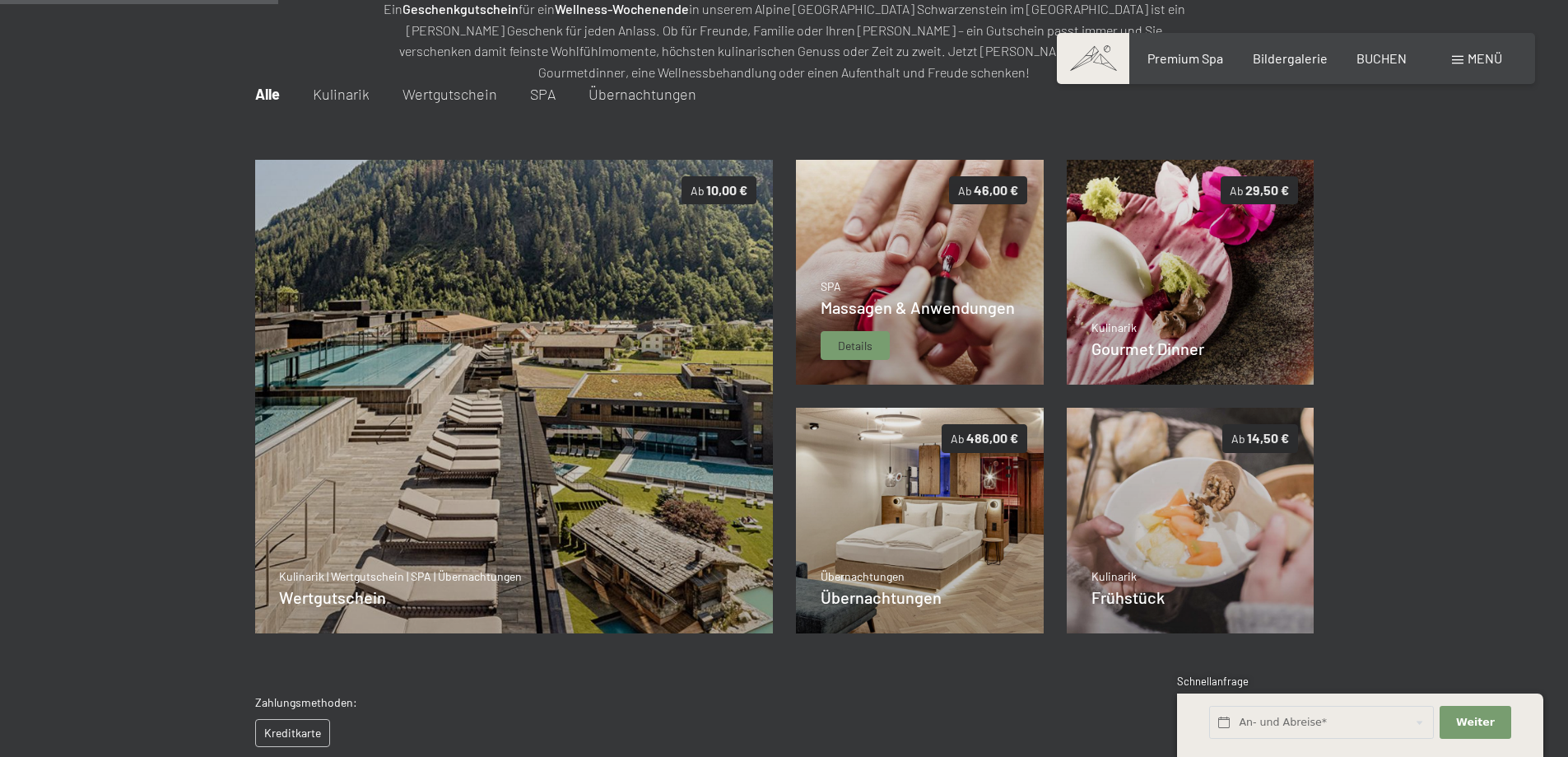
click at [981, 324] on div "SPA Massagen & Anwendungen Details" at bounding box center [918, 319] width 194 height 82
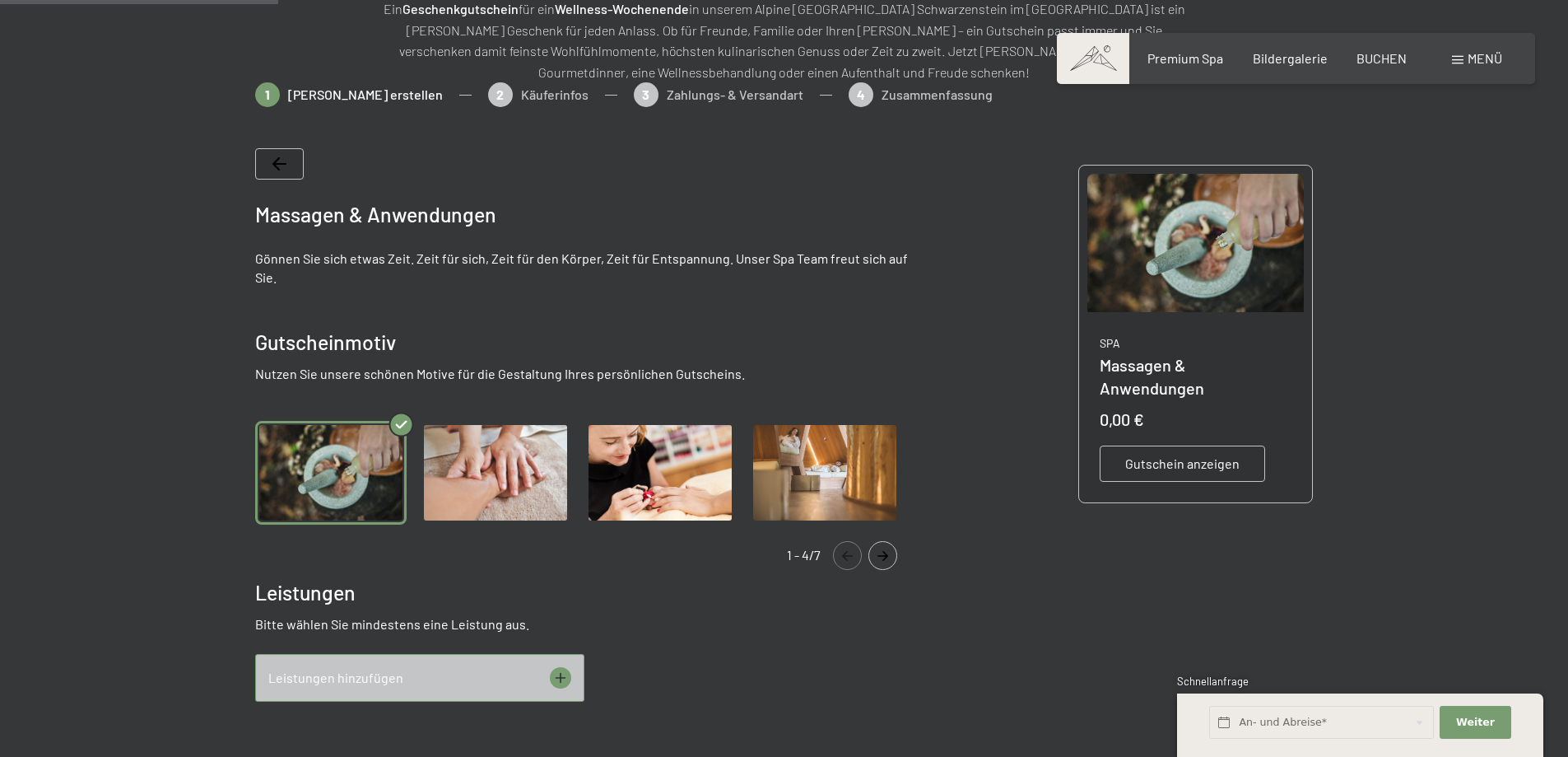
click at [435, 674] on div "Leistungen hinzufügen" at bounding box center [419, 677] width 329 height 48
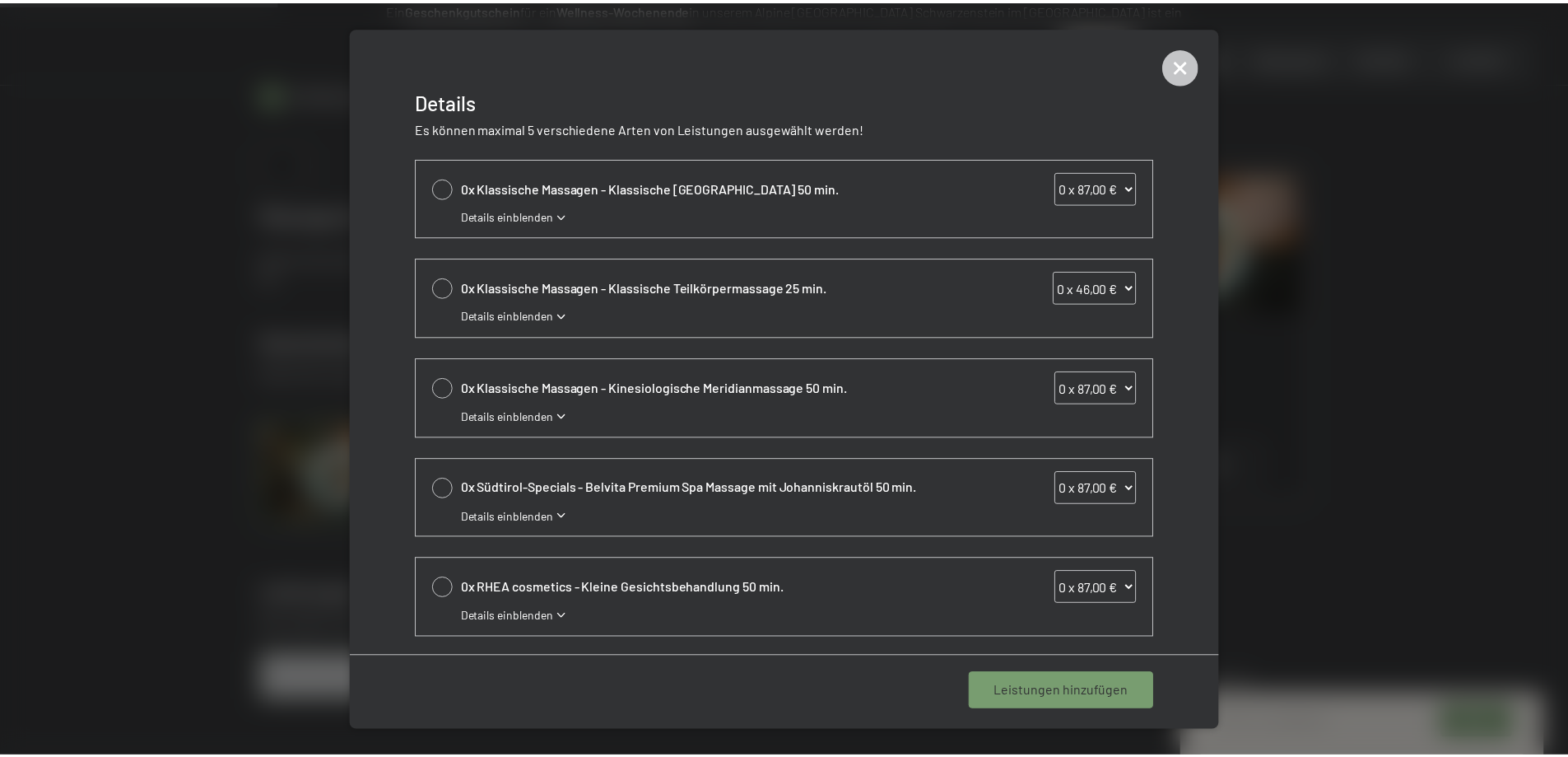
scroll to position [483, 0]
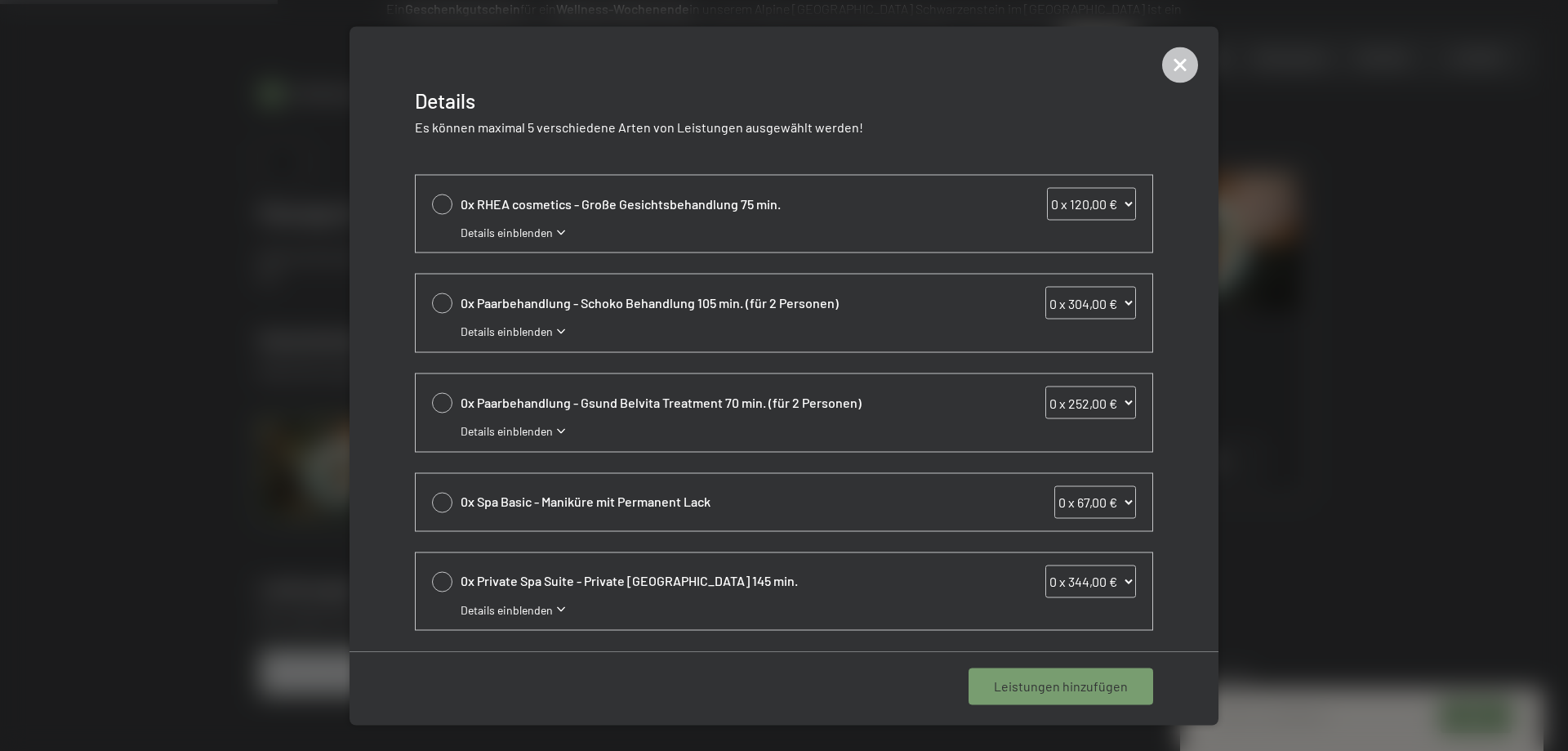
click at [1379, 381] on div at bounding box center [784, 376] width 1568 height 751
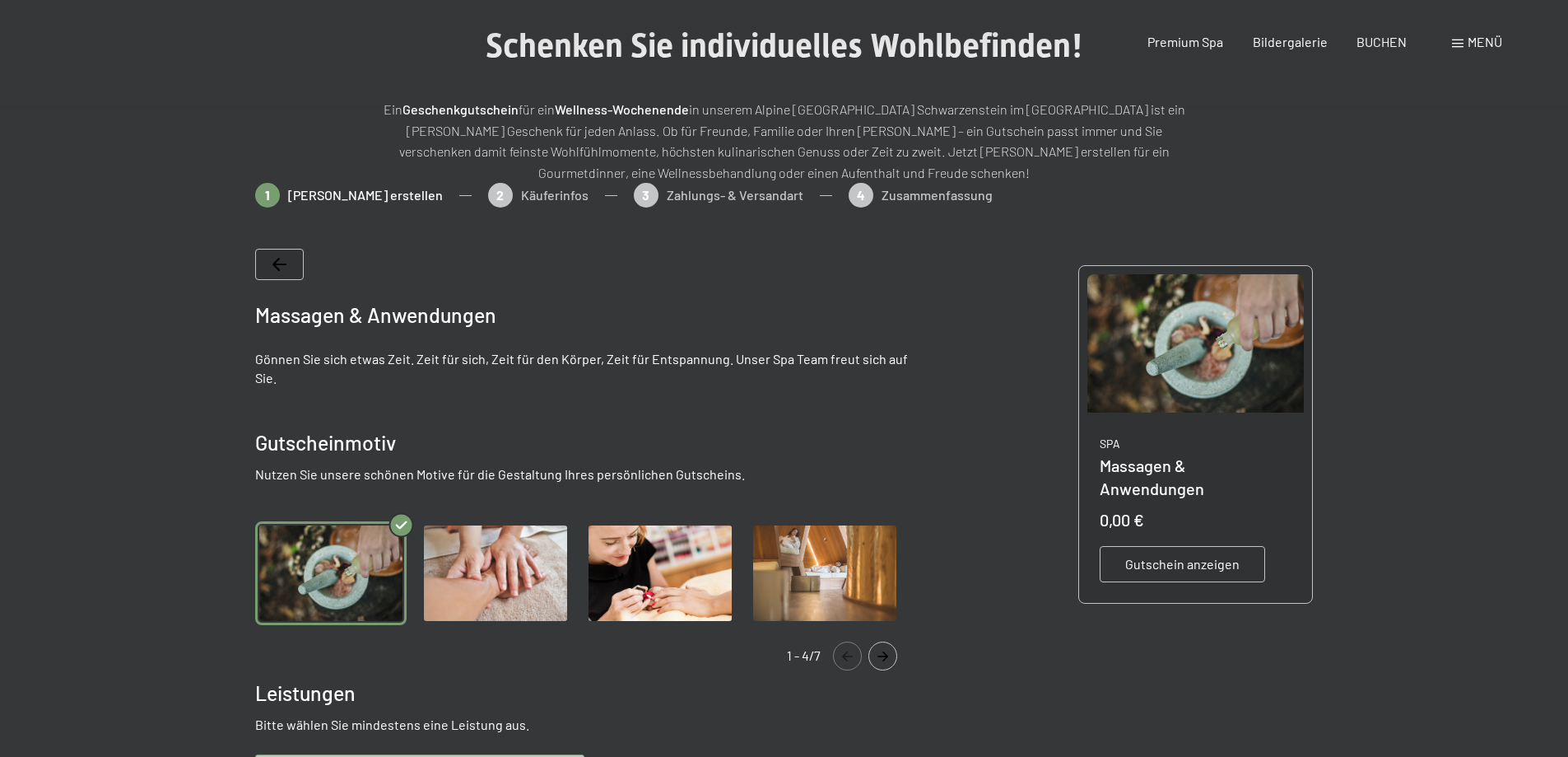
scroll to position [0, 0]
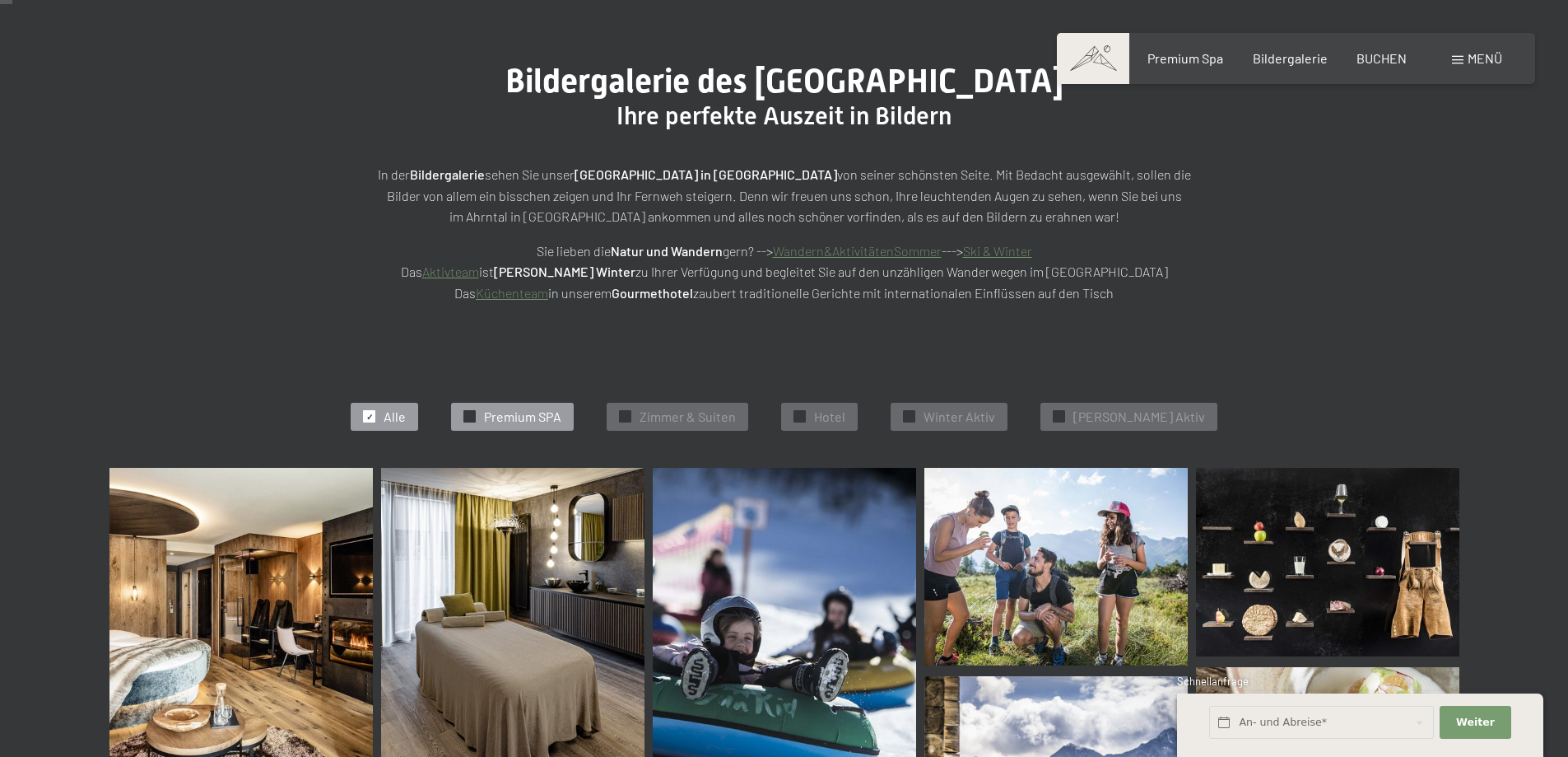
click at [561, 419] on span "Premium SPA" at bounding box center [522, 416] width 77 height 18
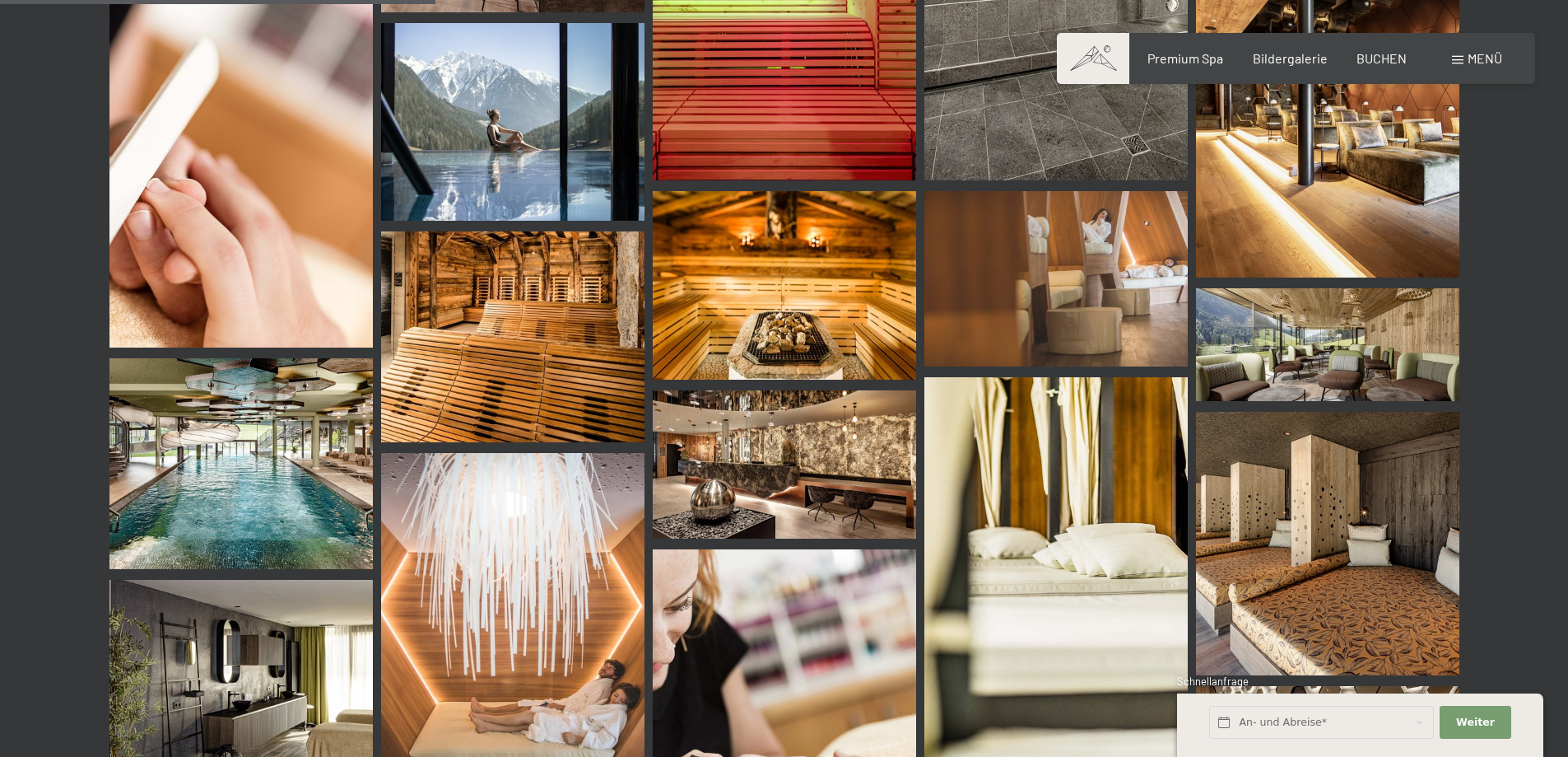
scroll to position [1156, 0]
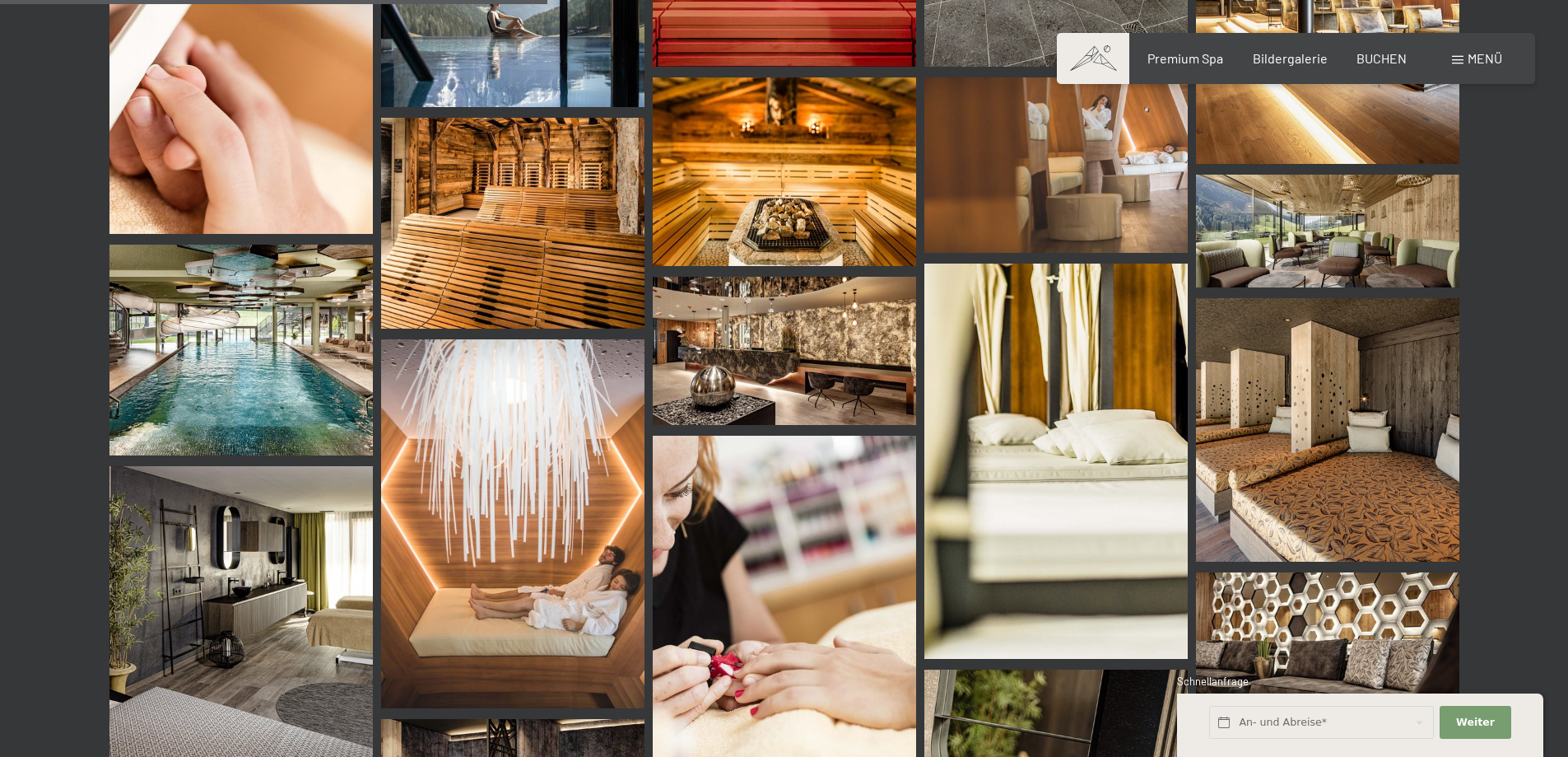
click at [354, 371] on img at bounding box center [240, 350] width 263 height 211
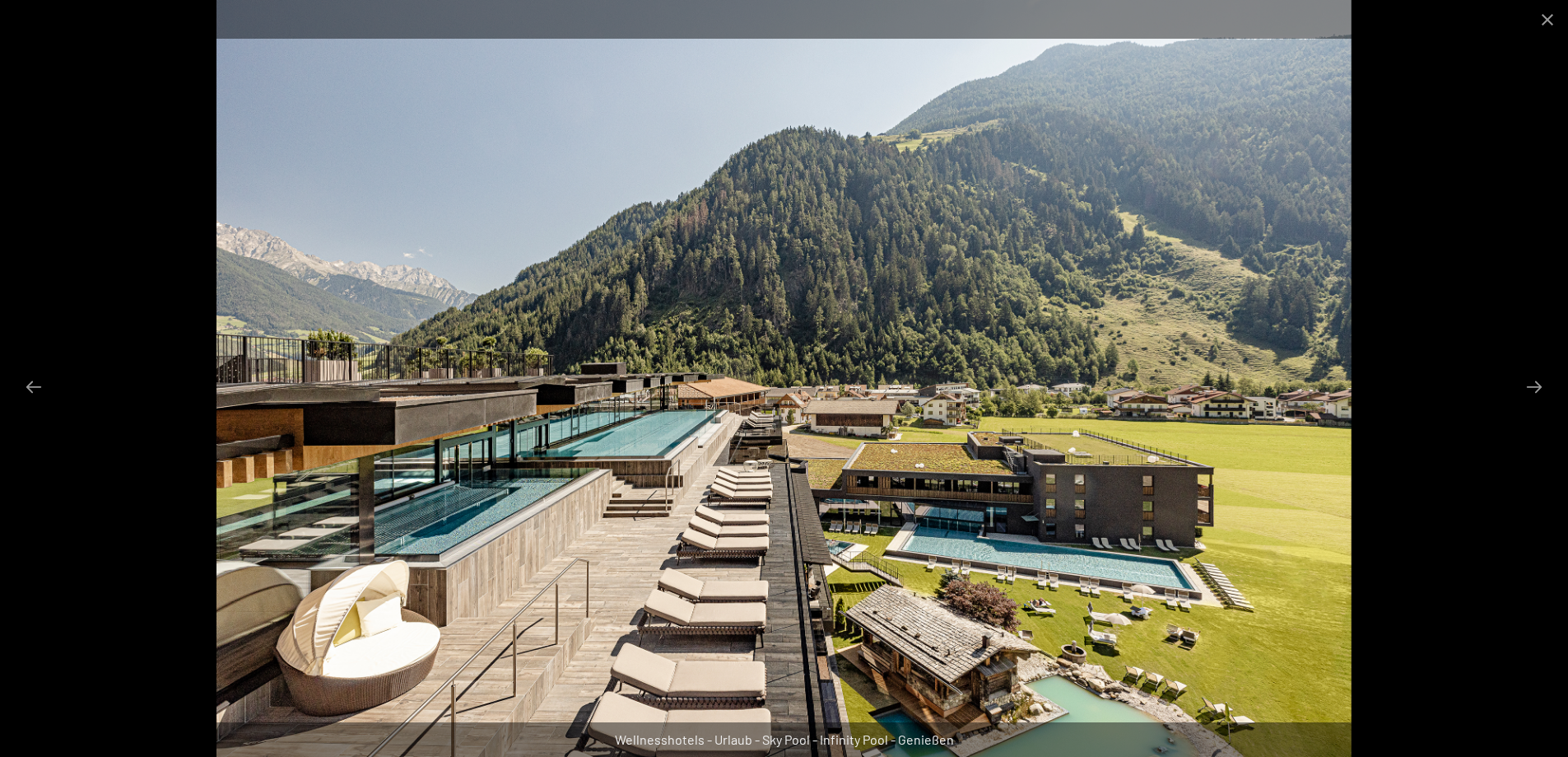
click at [1473, 379] on div at bounding box center [784, 378] width 1568 height 757
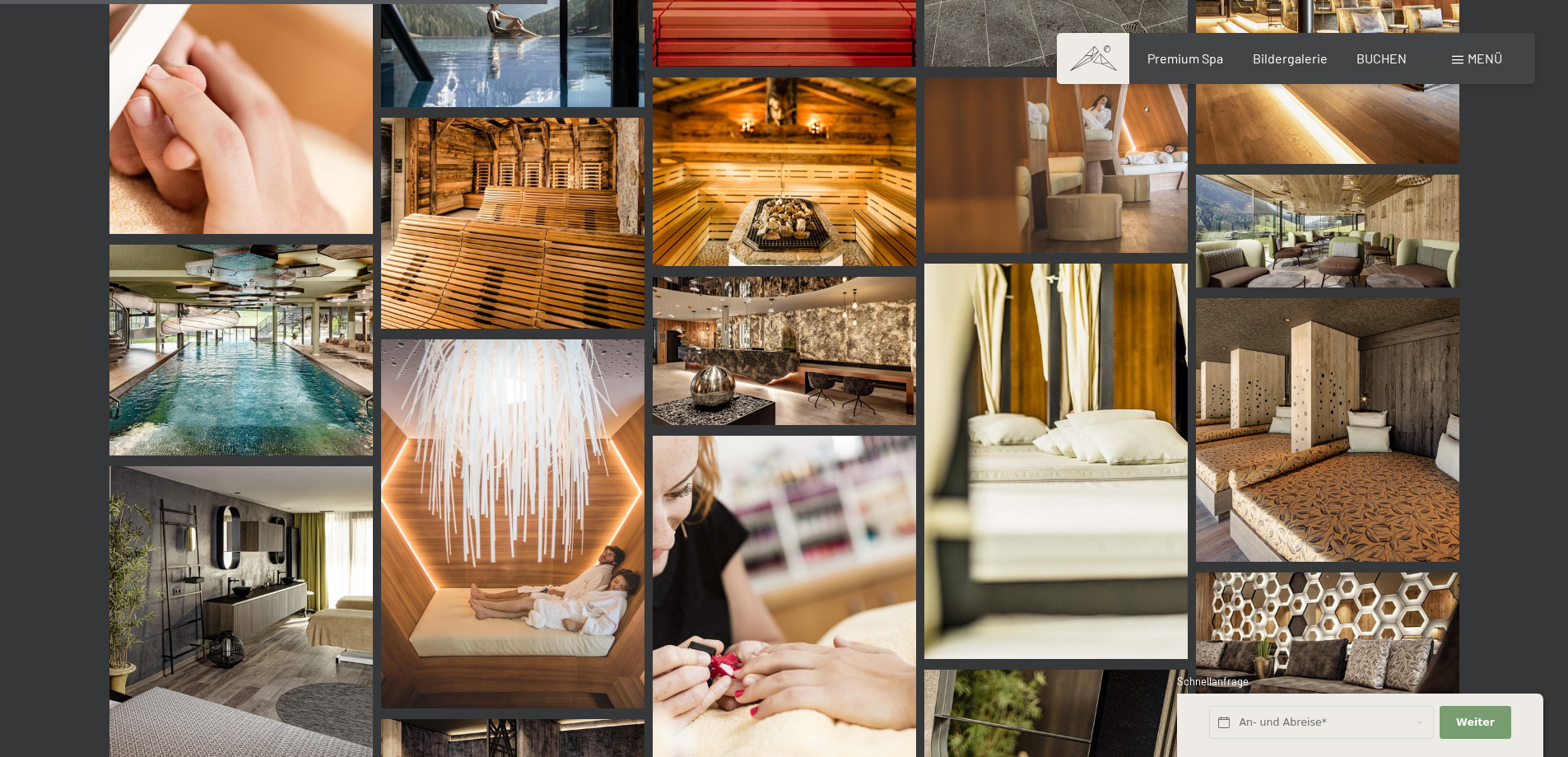
click at [56, 395] on div "✓ Alle ✓ Premium SPA ✓ [PERSON_NAME] & Suiten ✓ Hotel ✓ Winter Aktiv ✓ [PERSON_…" at bounding box center [784, 523] width 1473 height 2299
click at [62, 425] on div "✓ Alle ✓ Premium SPA ✓ [PERSON_NAME] & Suiten ✓ Hotel ✓ Winter Aktiv ✓ [PERSON_…" at bounding box center [784, 523] width 1473 height 2299
click at [48, 447] on div "✓ Alle ✓ Premium SPA ✓ [PERSON_NAME] & Suiten ✓ Hotel ✓ Winter Aktiv ✓ [PERSON_…" at bounding box center [784, 523] width 1473 height 2299
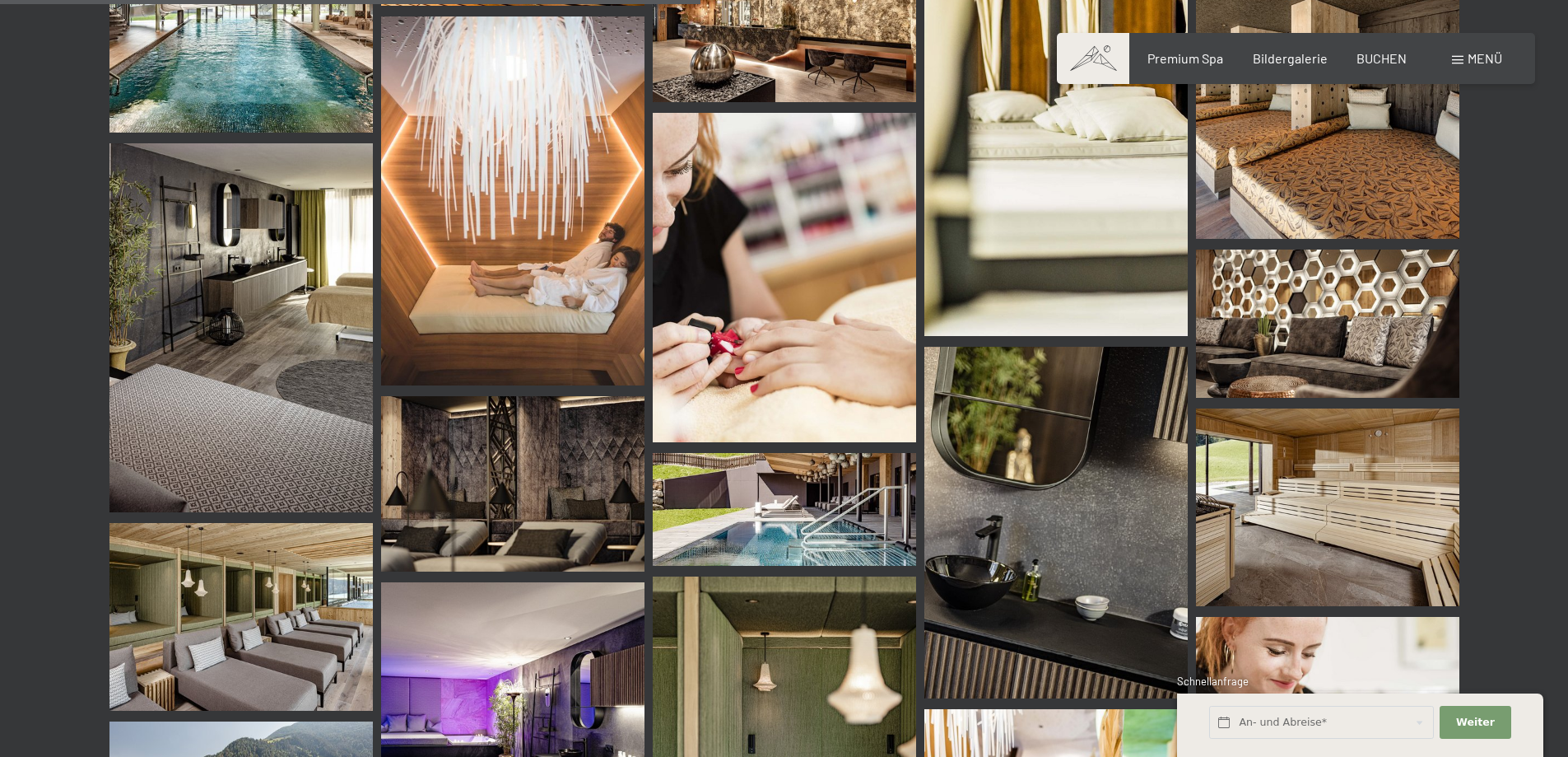
scroll to position [1814, 0]
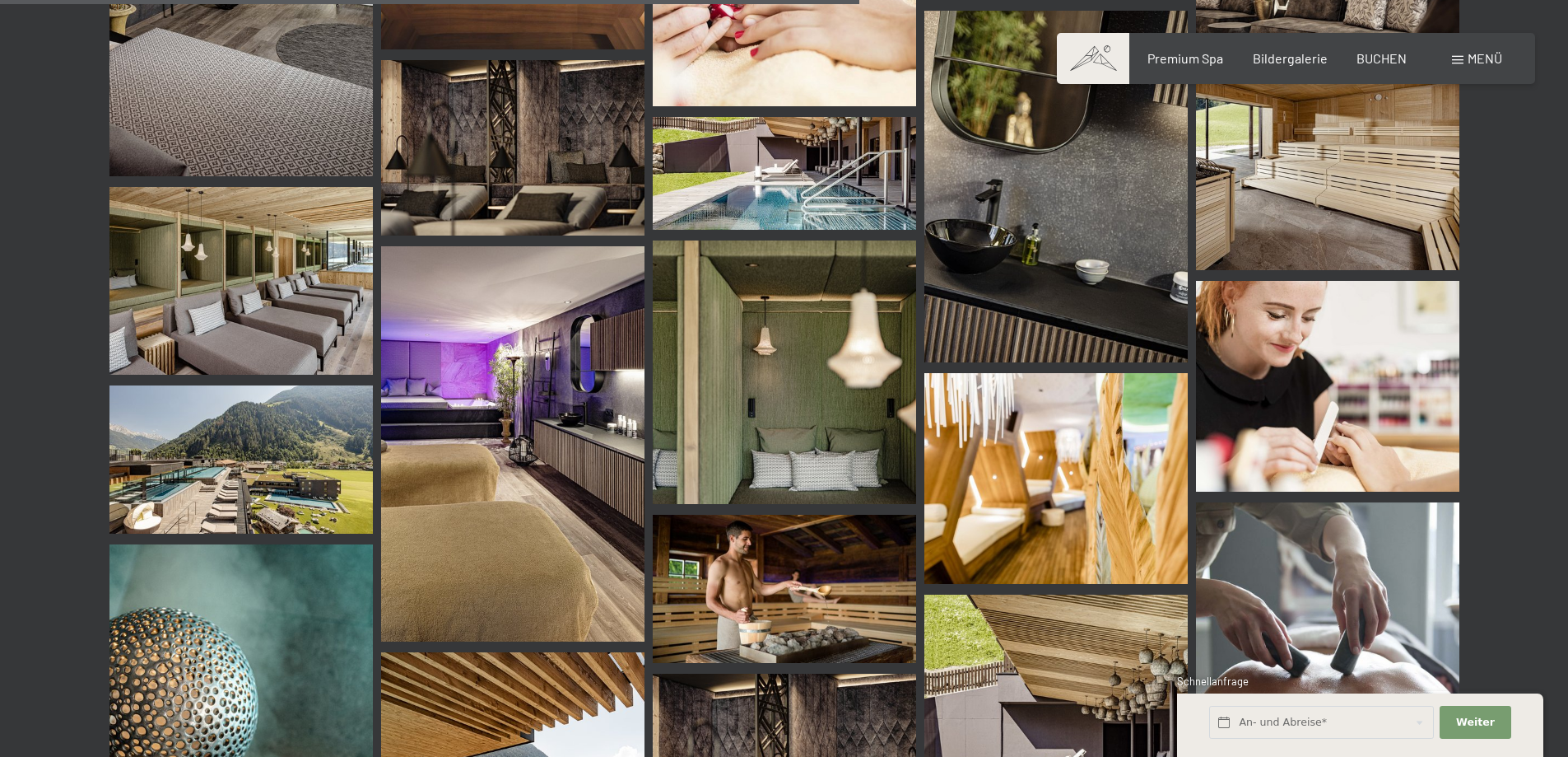
click at [292, 461] on img at bounding box center [240, 459] width 263 height 148
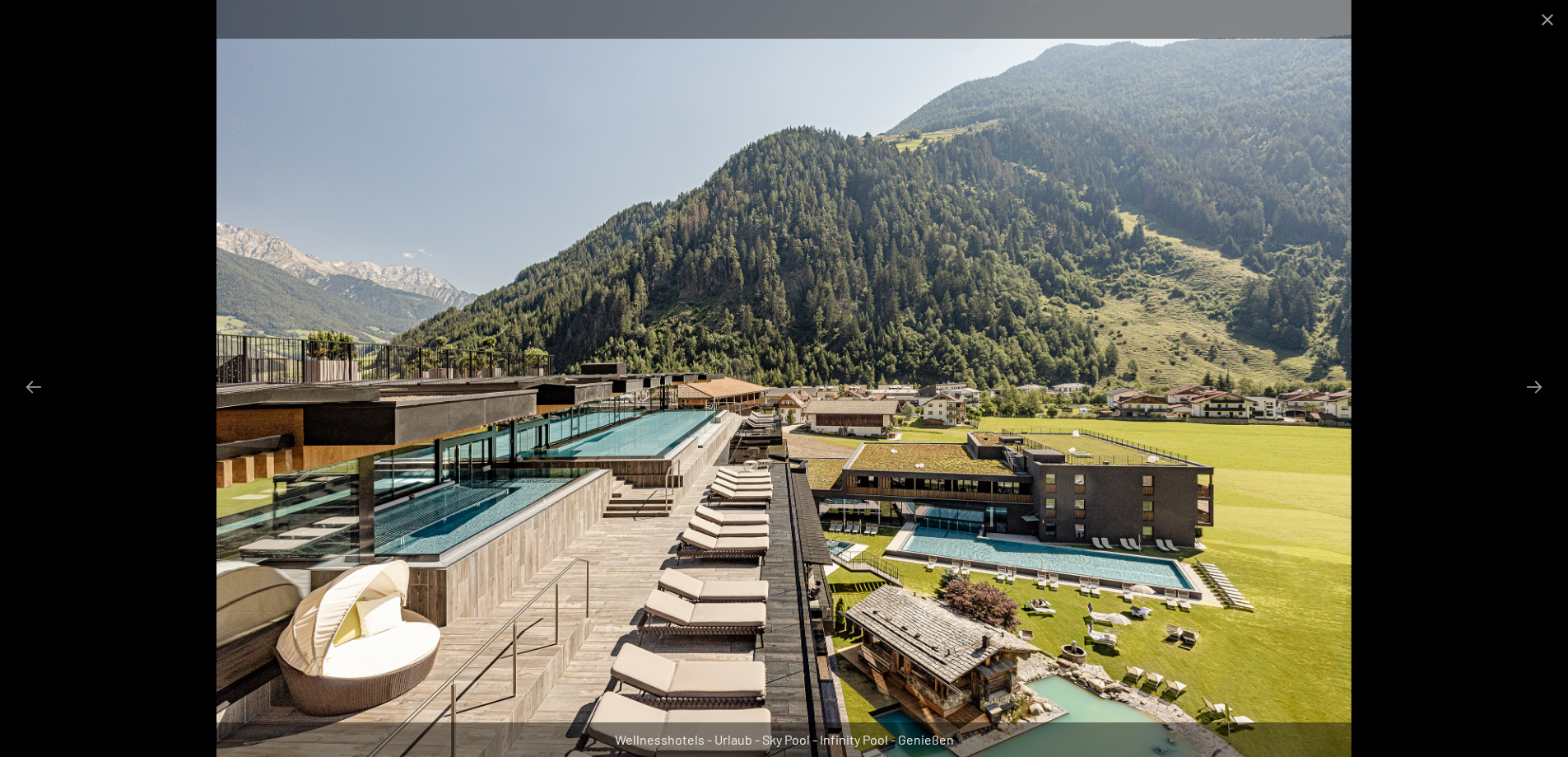
click at [1483, 220] on div at bounding box center [784, 378] width 1568 height 757
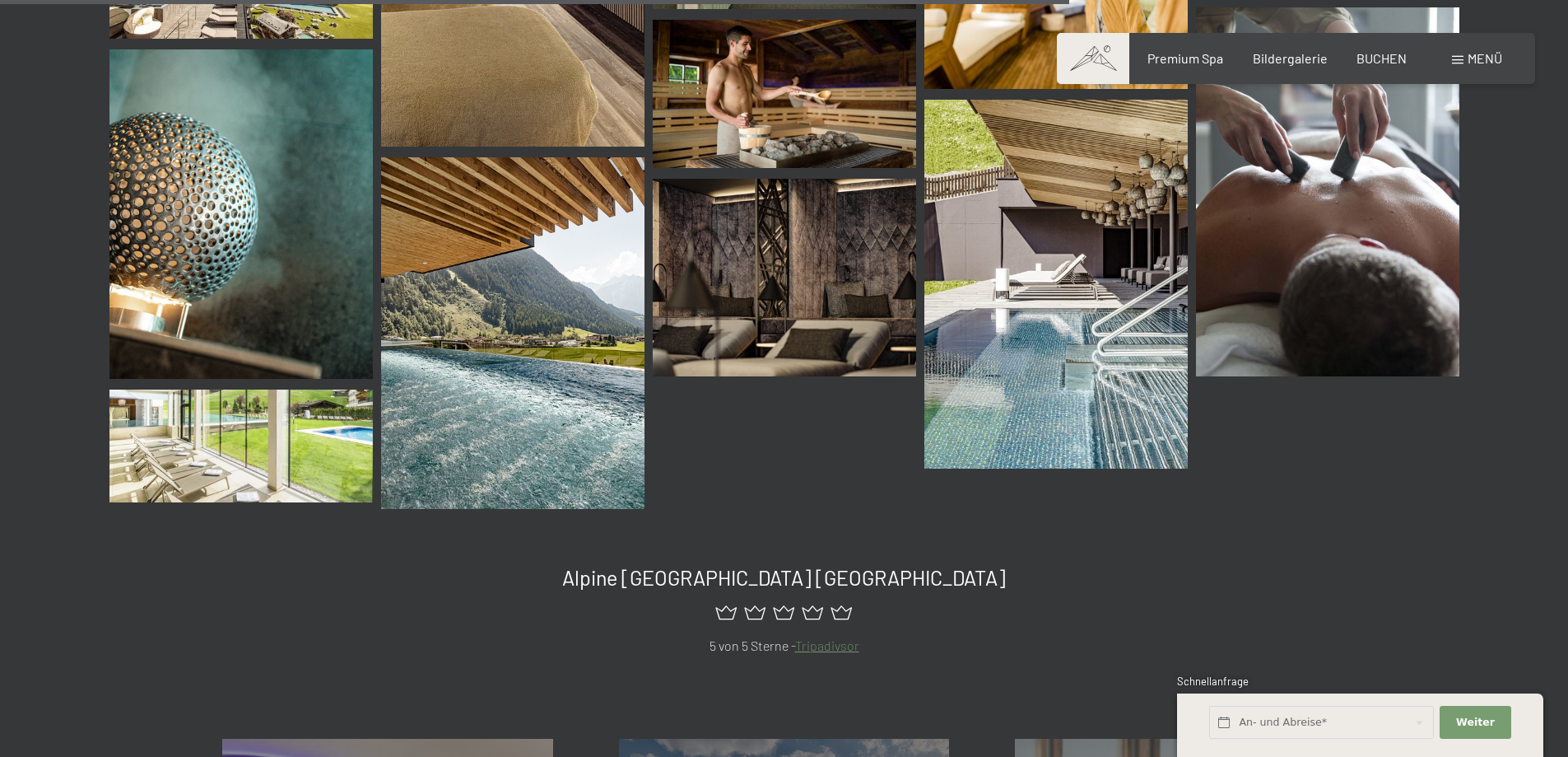
scroll to position [2308, 0]
click at [550, 391] on img at bounding box center [512, 333] width 263 height 352
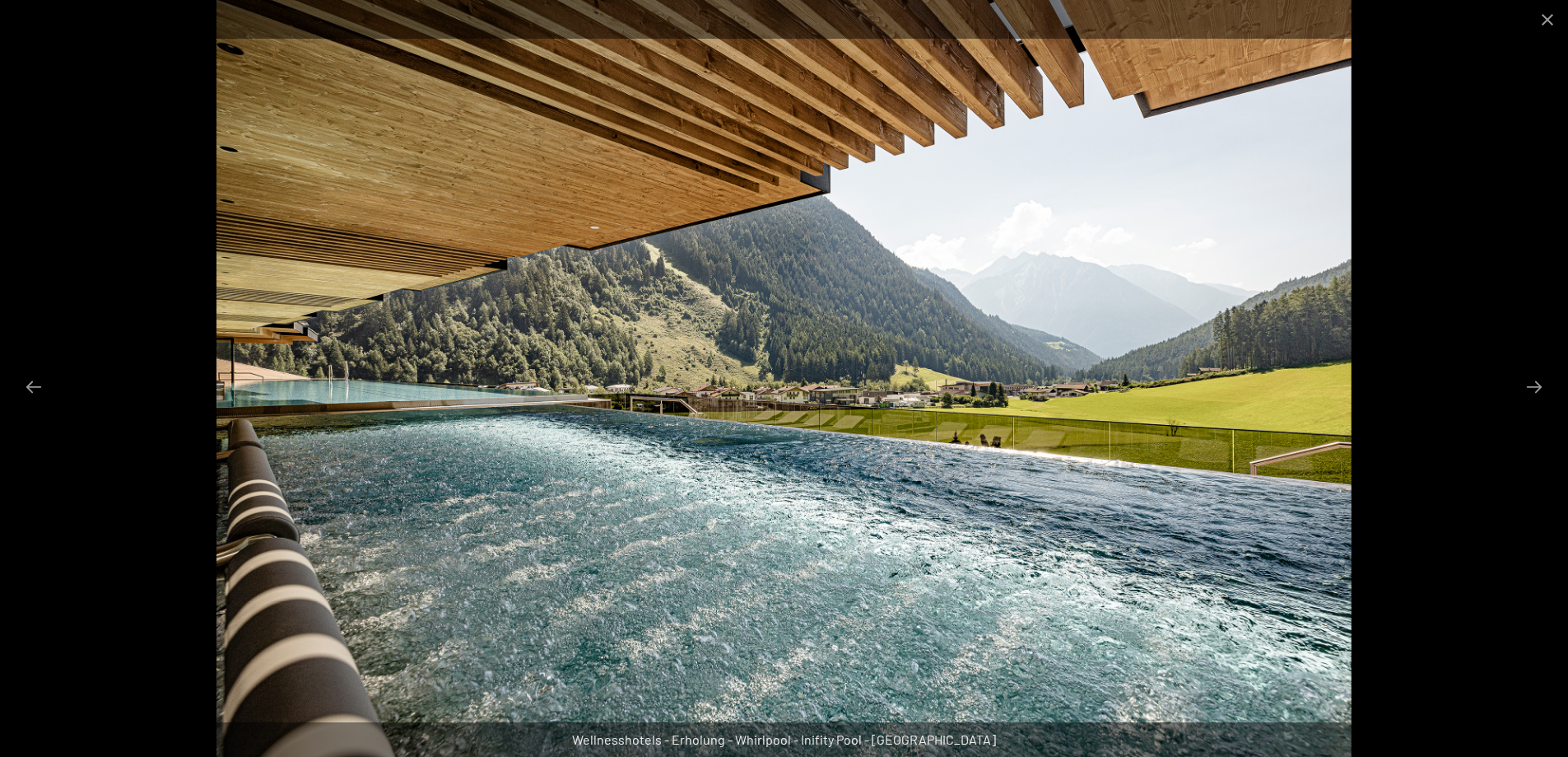
click at [1364, 344] on div at bounding box center [784, 378] width 1568 height 757
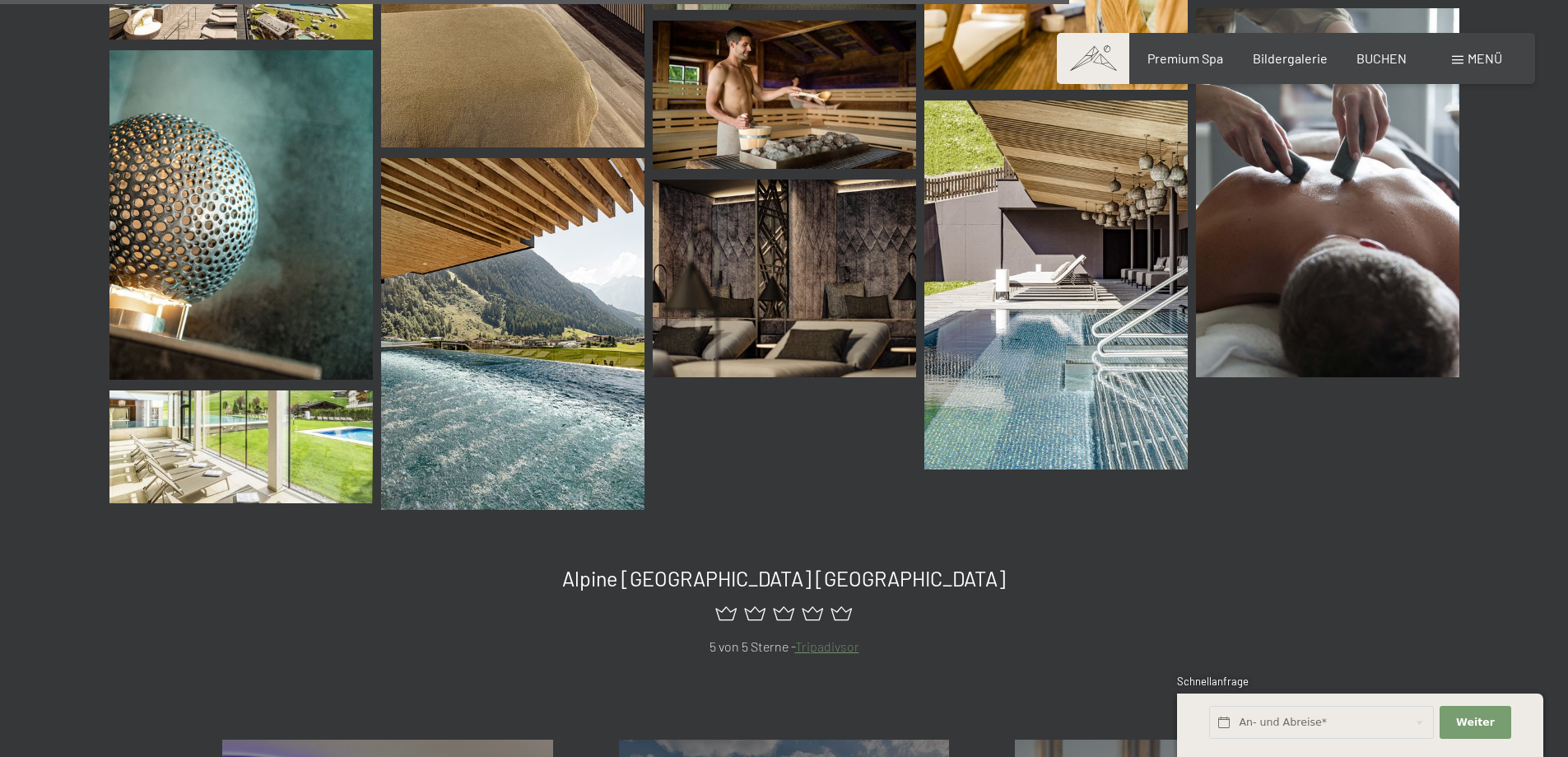
click at [933, 365] on img at bounding box center [1055, 285] width 263 height 369
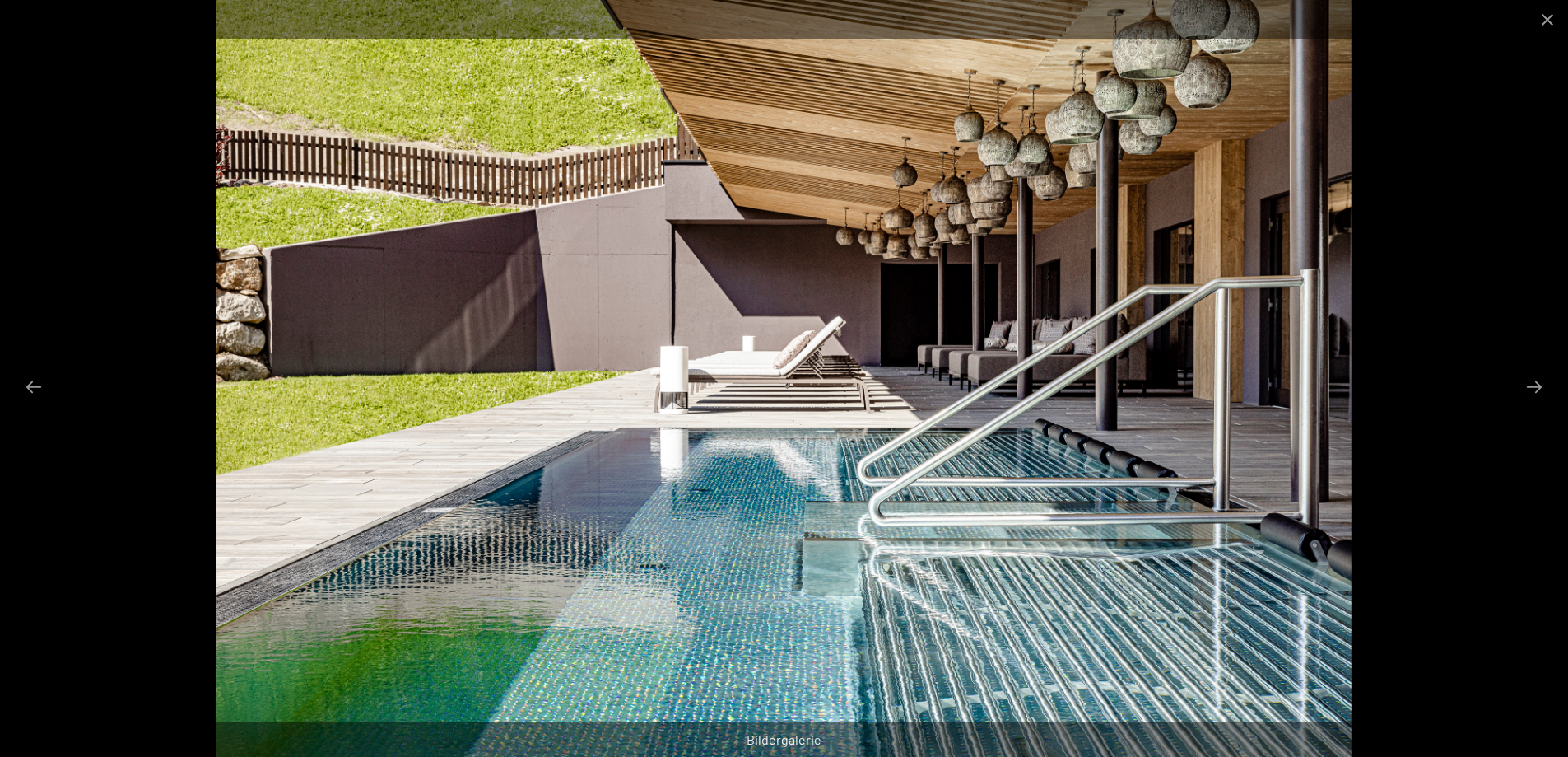
click at [1490, 346] on div at bounding box center [784, 378] width 1568 height 757
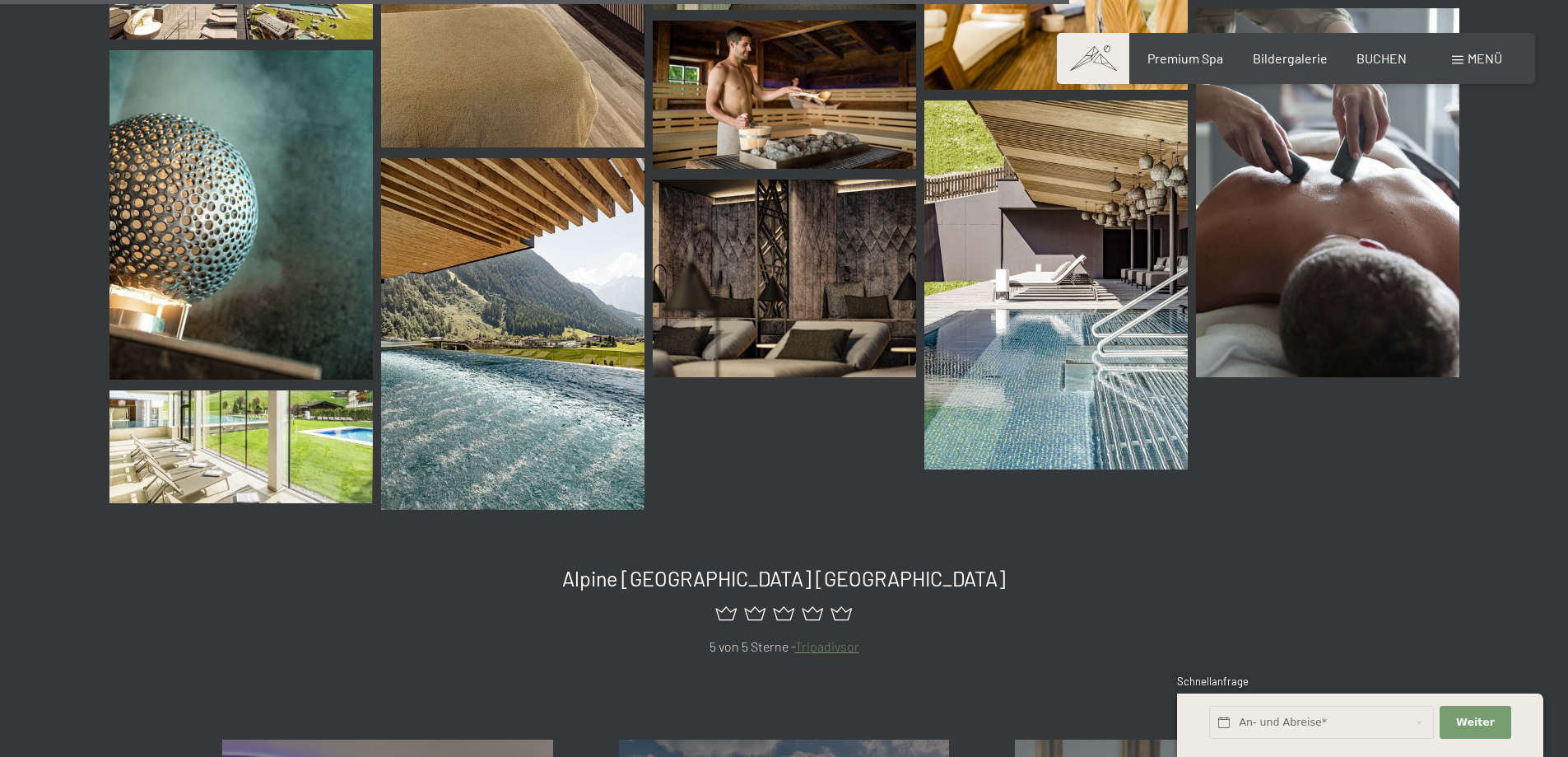
click at [327, 391] on img at bounding box center [240, 447] width 263 height 113
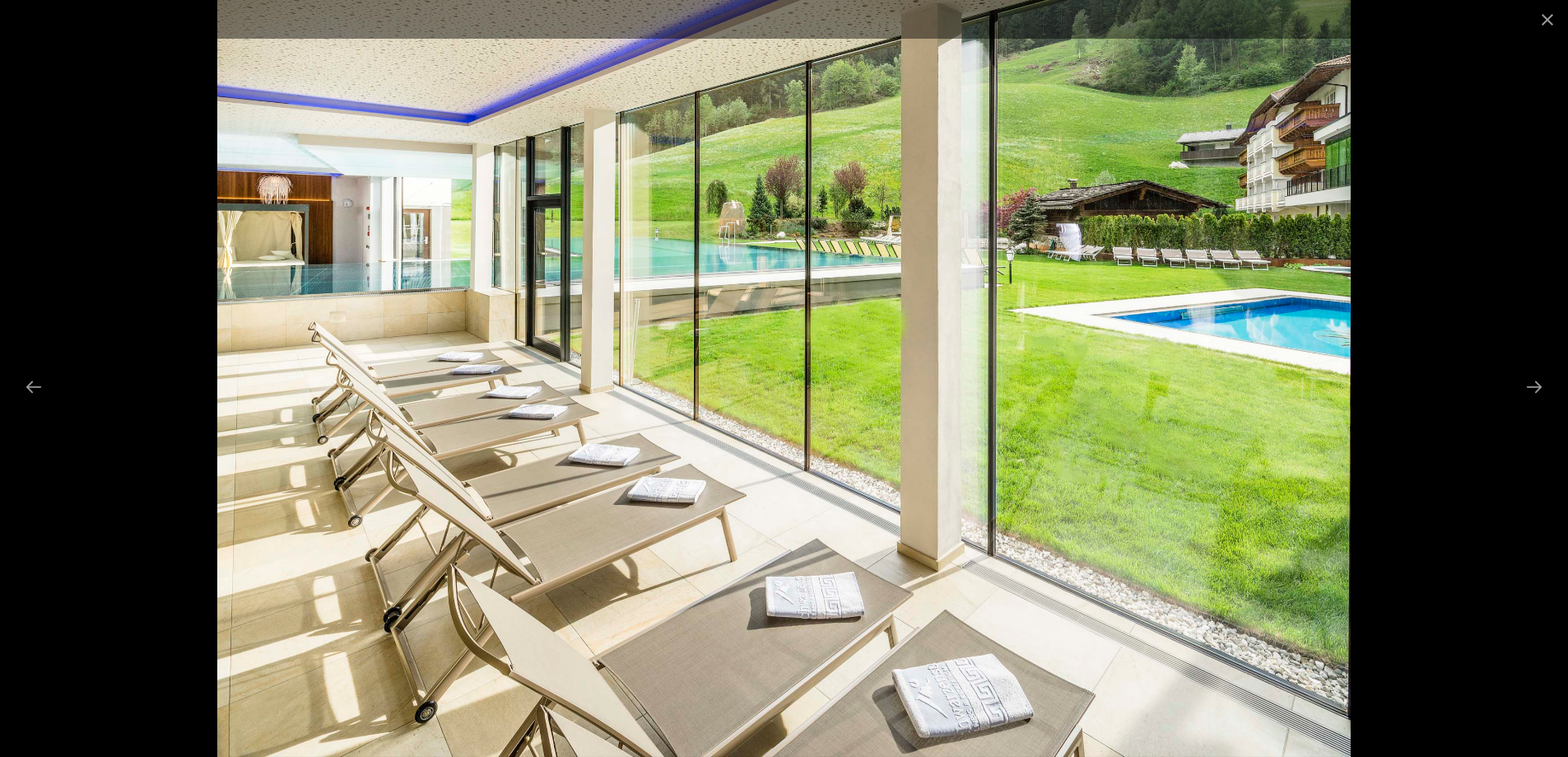
click at [1448, 169] on div at bounding box center [784, 378] width 1568 height 757
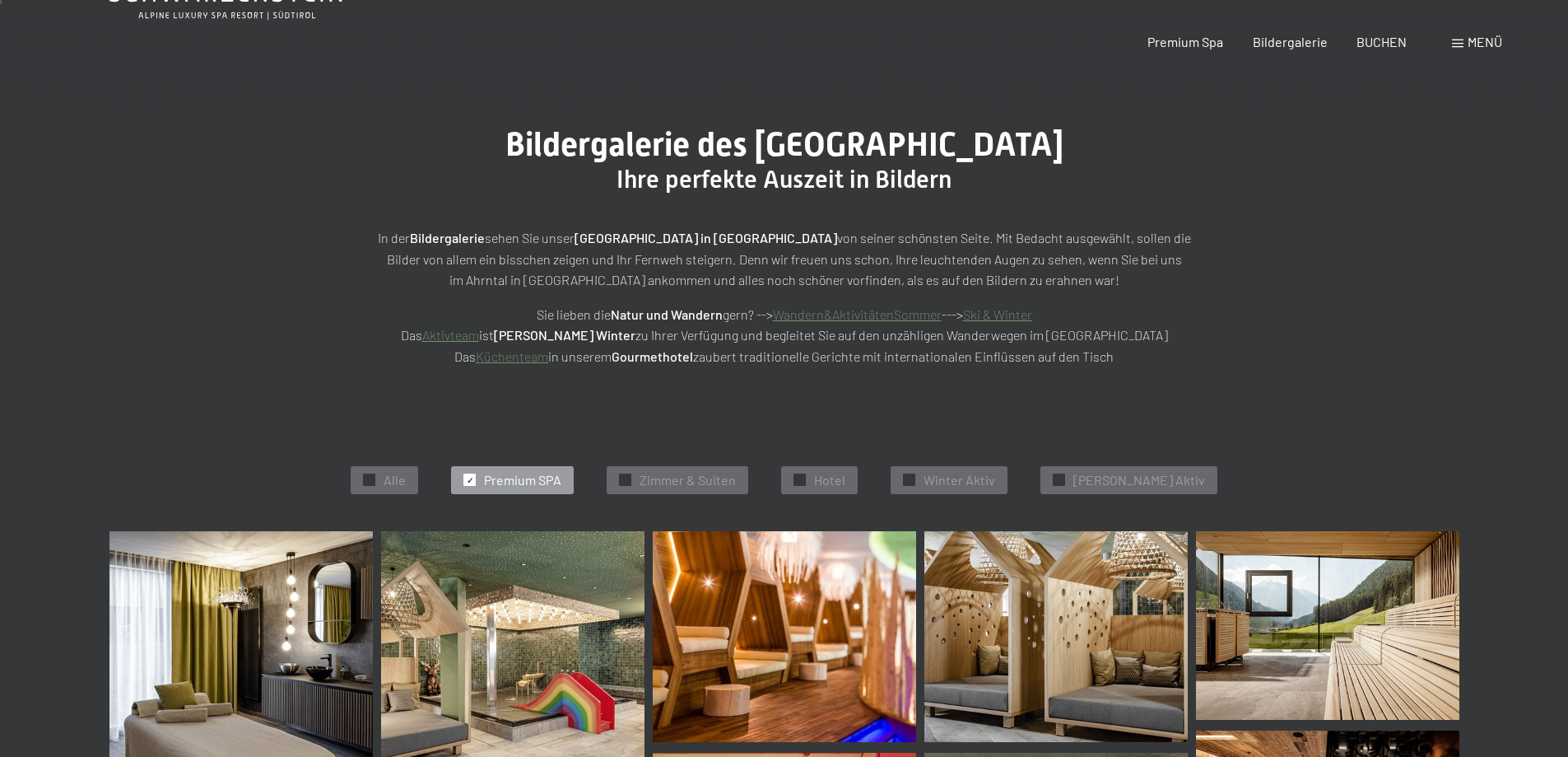
scroll to position [0, 0]
